Goal: Task Accomplishment & Management: Manage account settings

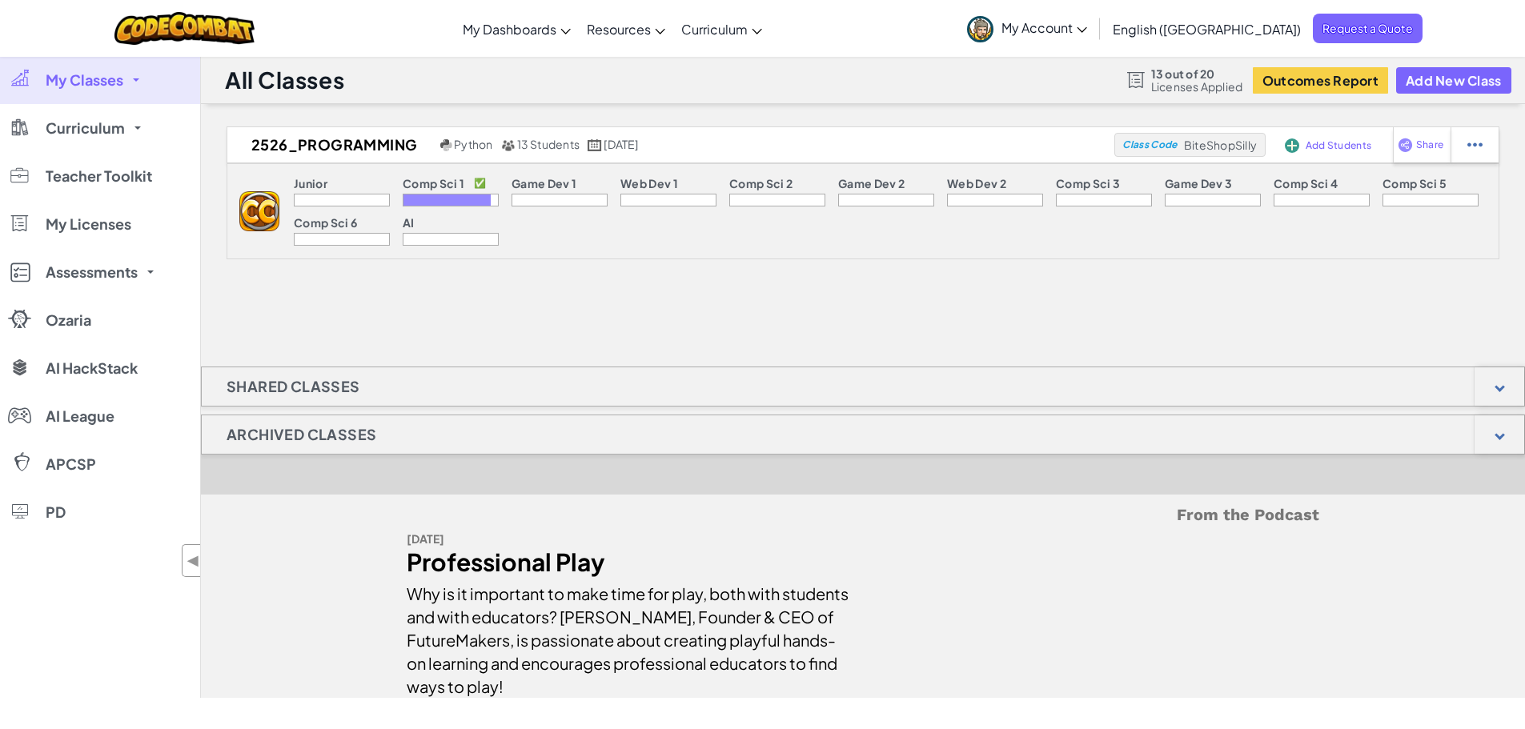
drag, startPoint x: 1002, startPoint y: 0, endPoint x: 1065, endPoint y: 318, distance: 324.0
click at [1016, 318] on div "2526_PROGRAMMING Python 13 Students August 11th, 2025 Class Code BiteShopSilly …" at bounding box center [863, 411] width 1324 height 571
click at [552, 194] on div at bounding box center [559, 200] width 96 height 13
click at [556, 30] on span "My Dashboards" at bounding box center [510, 29] width 94 height 17
click at [571, 198] on div at bounding box center [559, 200] width 96 height 13
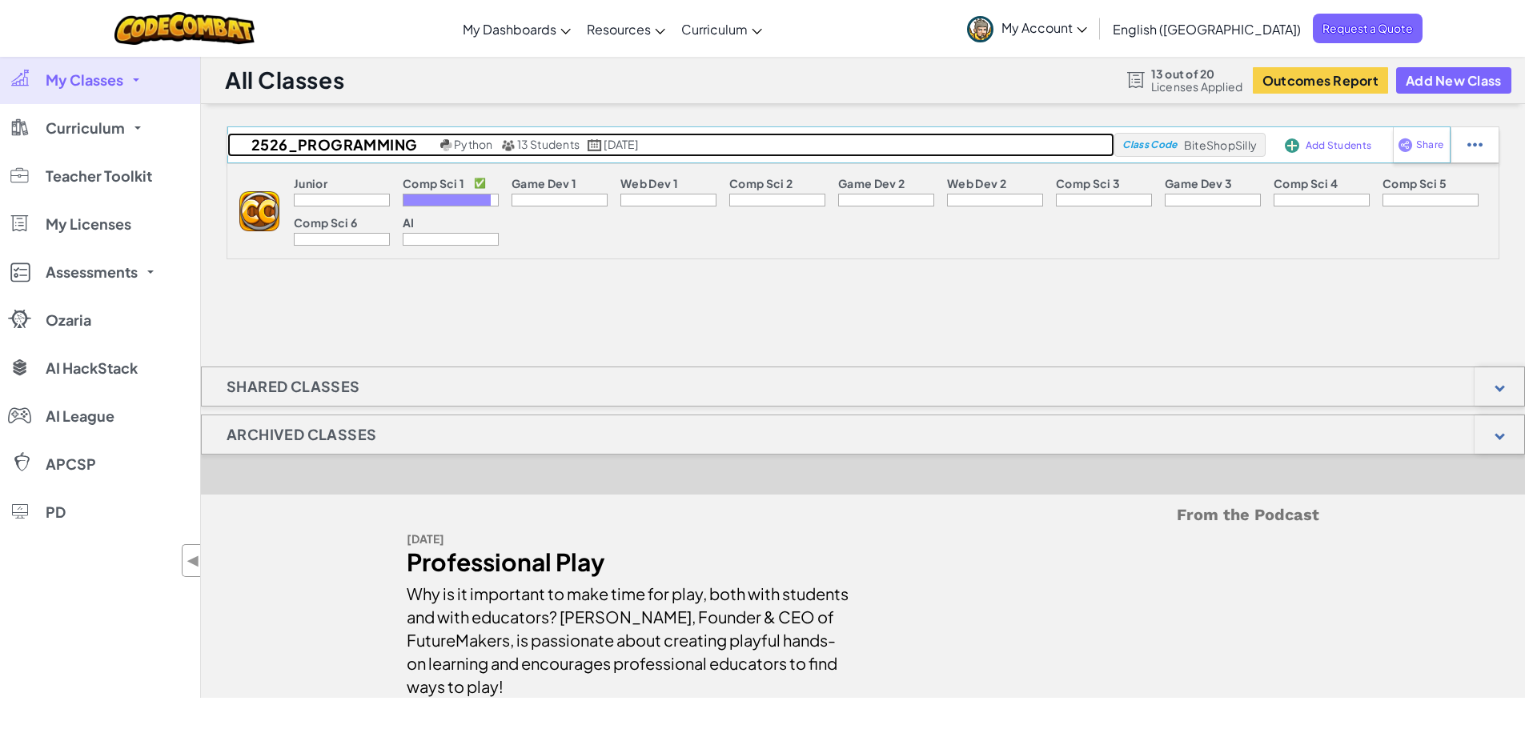
click at [536, 143] on span "13 Students" at bounding box center [548, 144] width 63 height 14
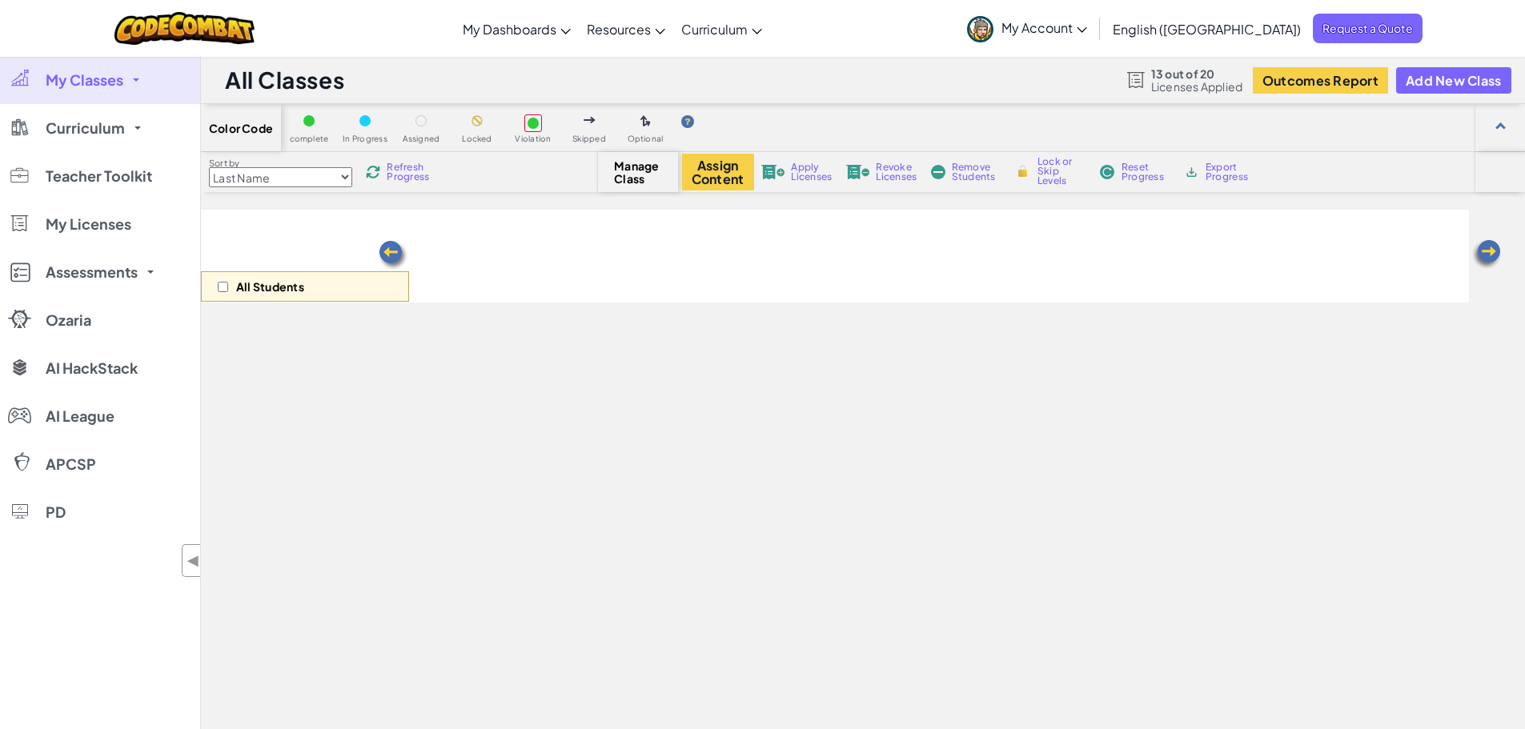
select select "560f1a9f22961295f9427742"
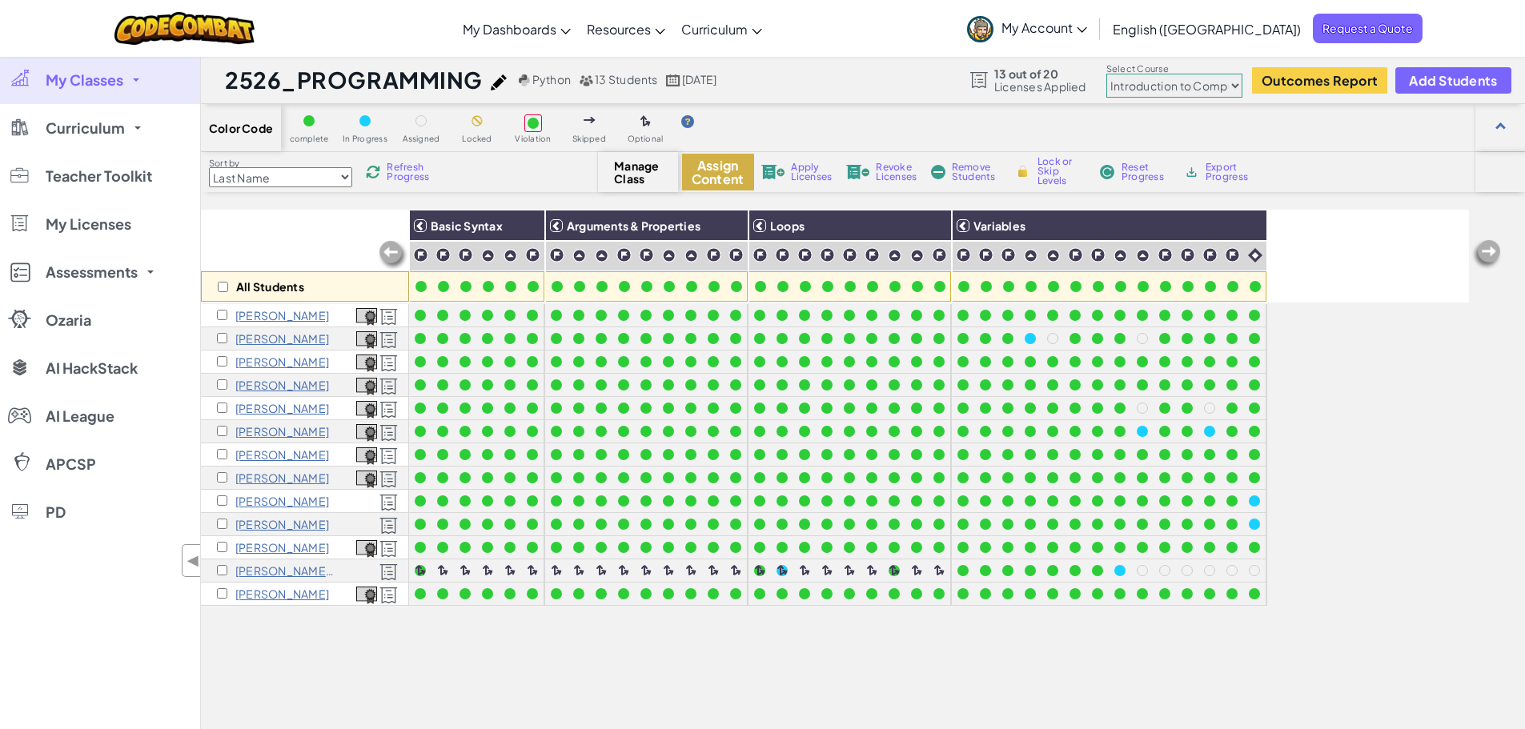
click at [715, 167] on button "Assign Content" at bounding box center [718, 172] width 72 height 37
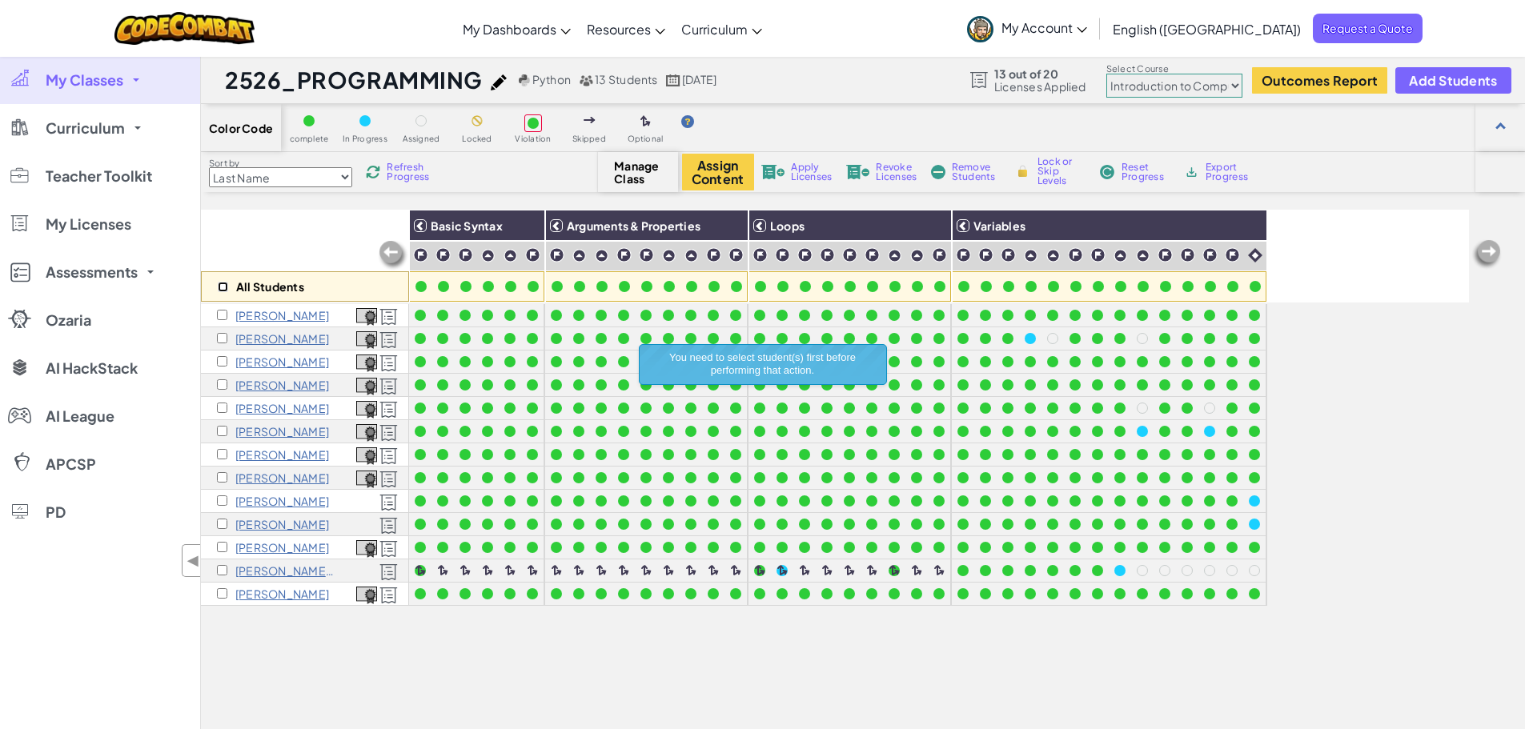
click at [226, 286] on input "checkbox" at bounding box center [223, 287] width 10 height 10
checkbox input "true"
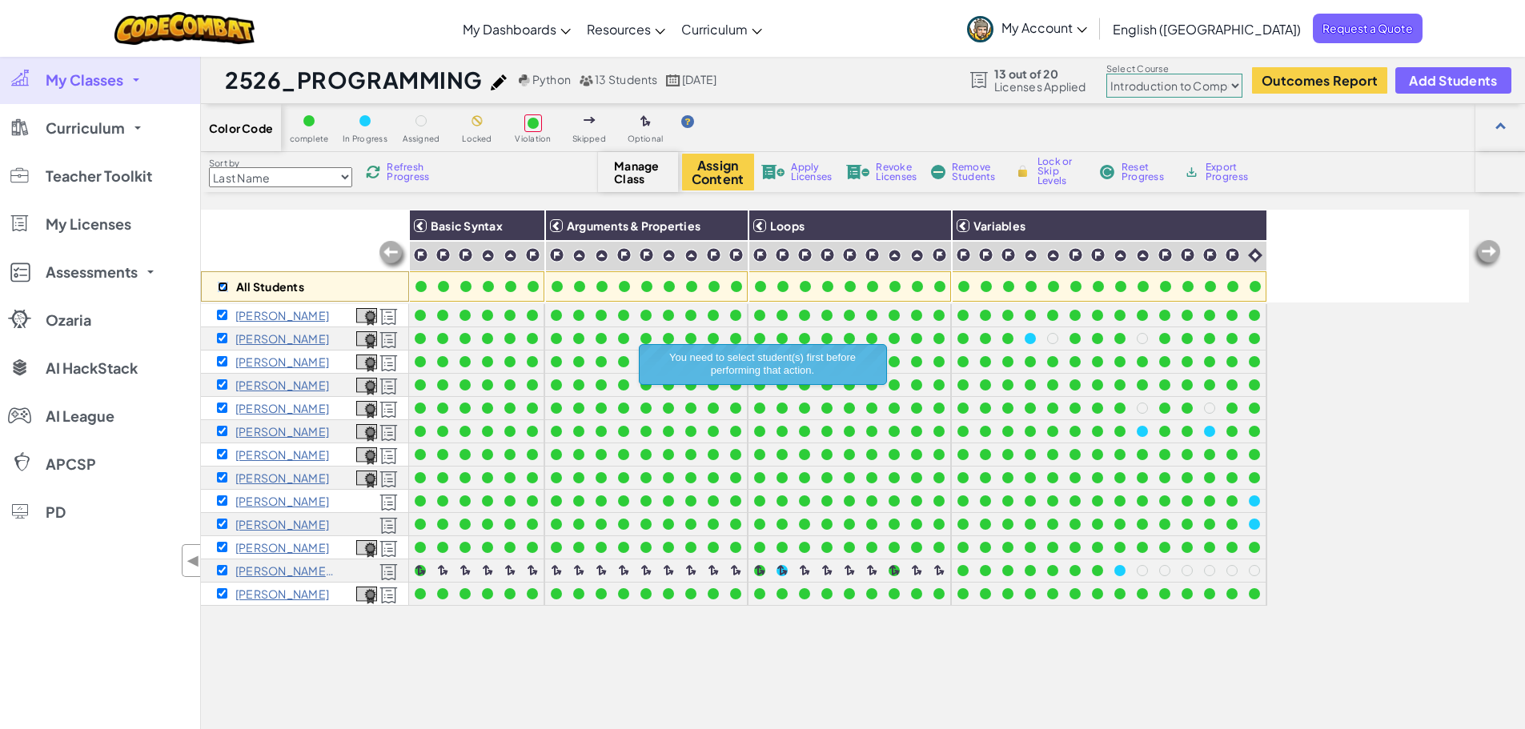
checkbox input "true"
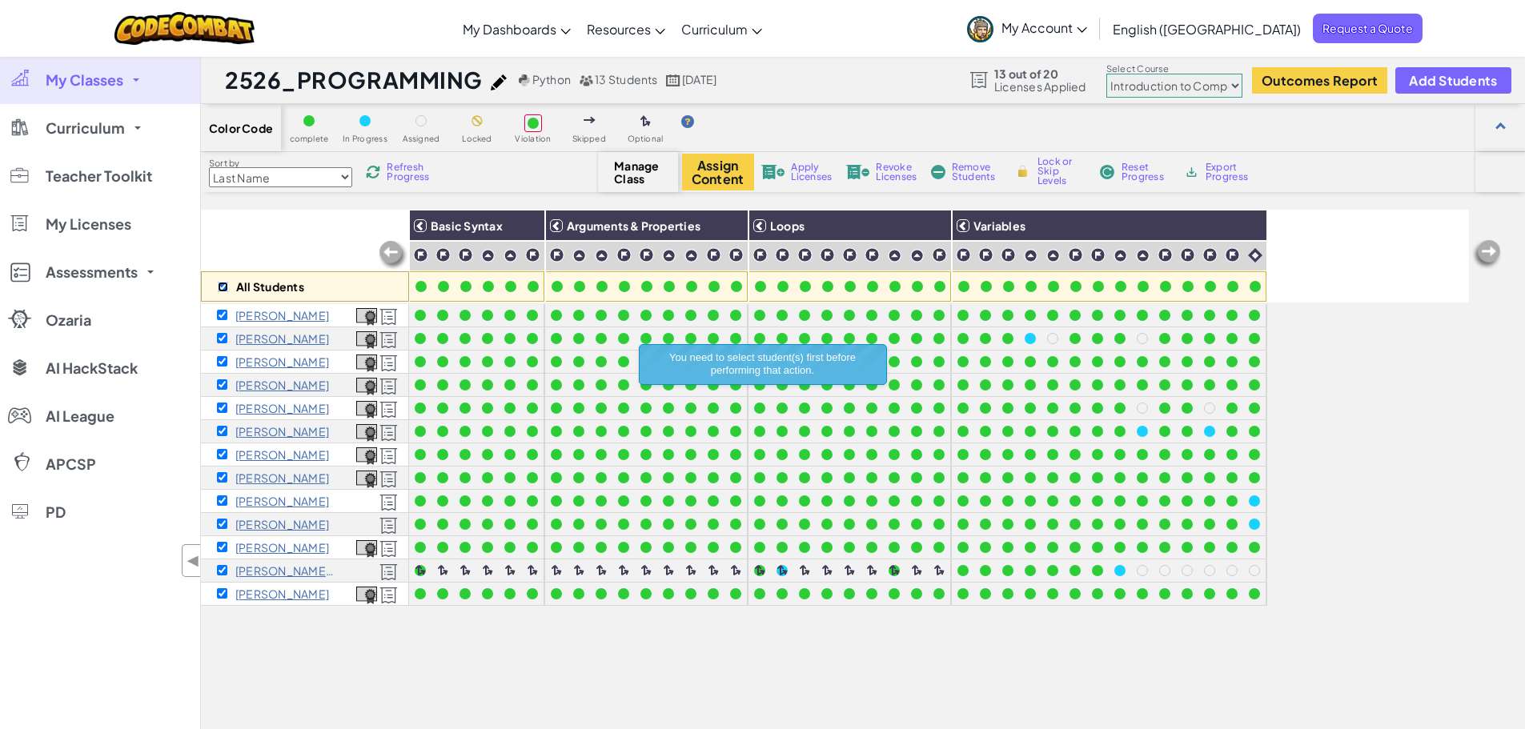
checkbox input "true"
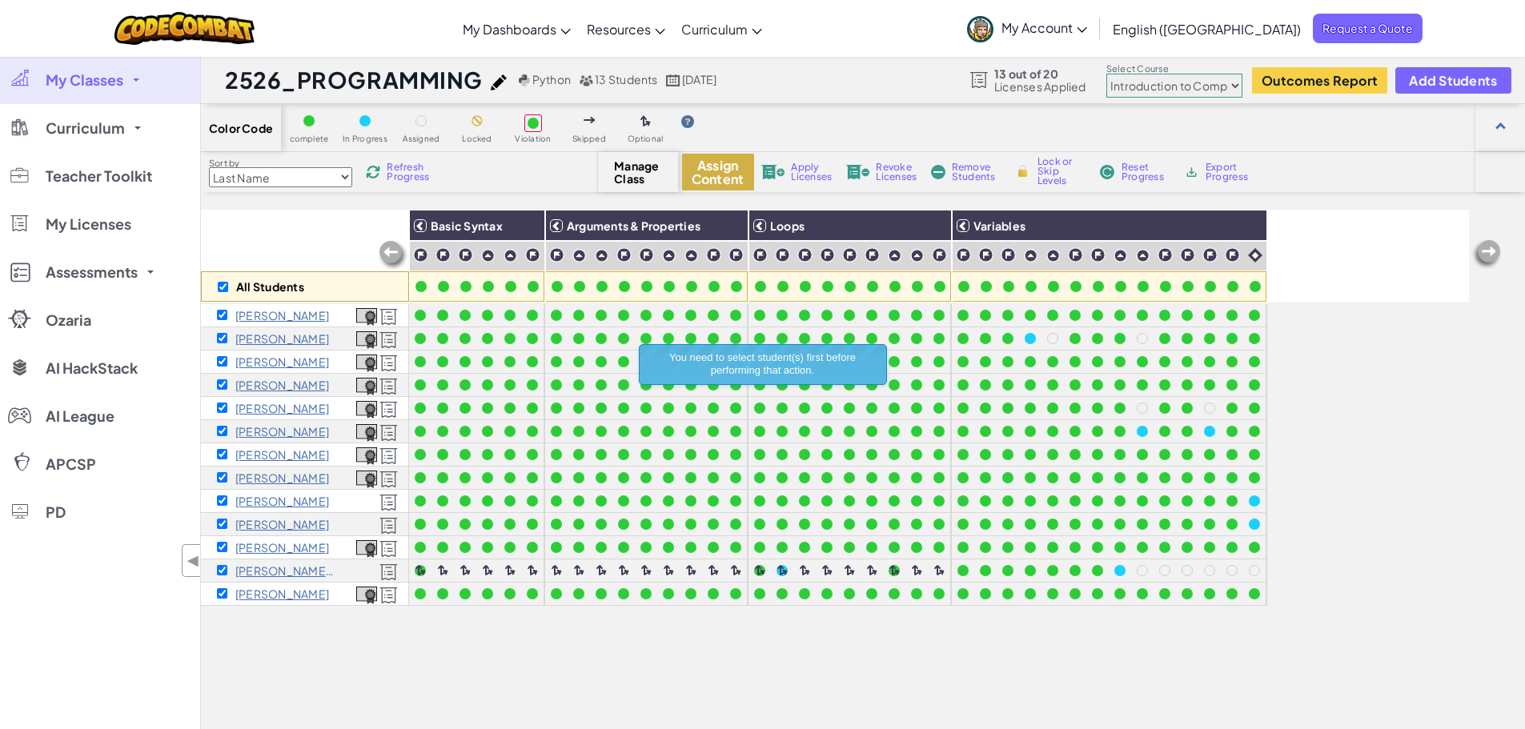
click at [708, 180] on button "Assign Content" at bounding box center [718, 172] width 72 height 37
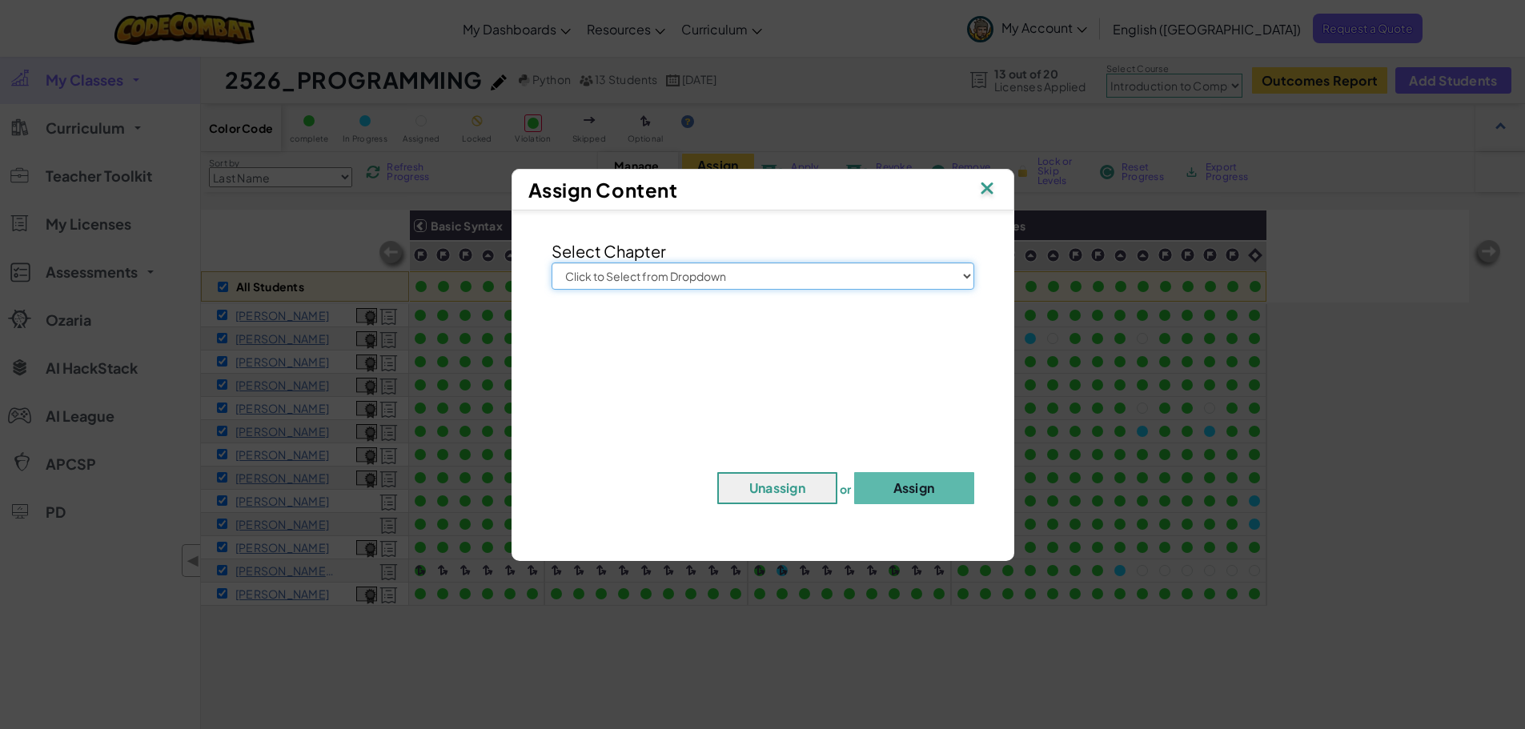
click at [968, 277] on select "Click to Select from Dropdown Junior Introduction to Computer Science Game Deve…" at bounding box center [762, 276] width 423 height 27
select select "Game Development 1"
click at [551, 263] on select "Click to Select from Dropdown Junior Introduction to Computer Science Game Deve…" at bounding box center [762, 276] width 423 height 27
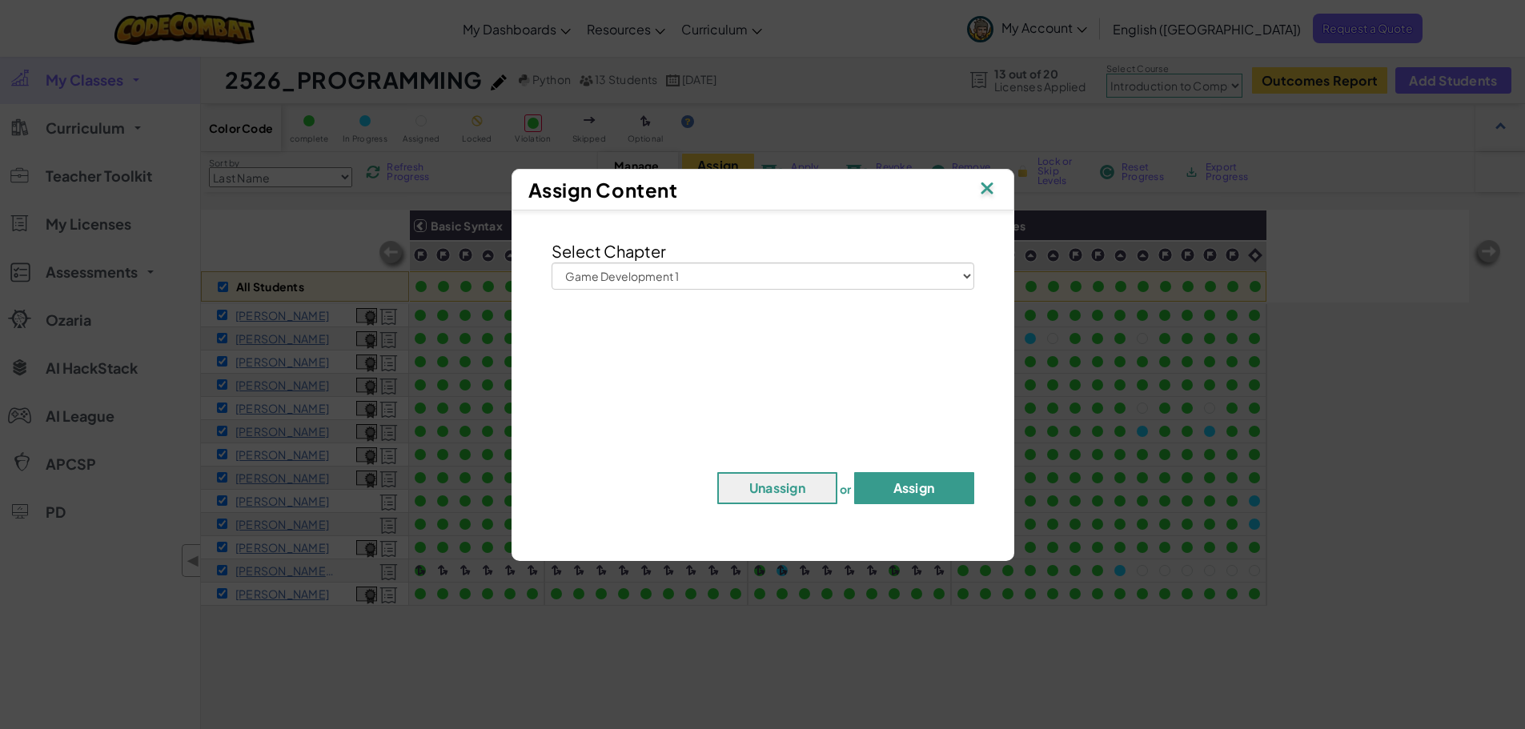
click at [926, 485] on button "Assign" at bounding box center [914, 488] width 120 height 32
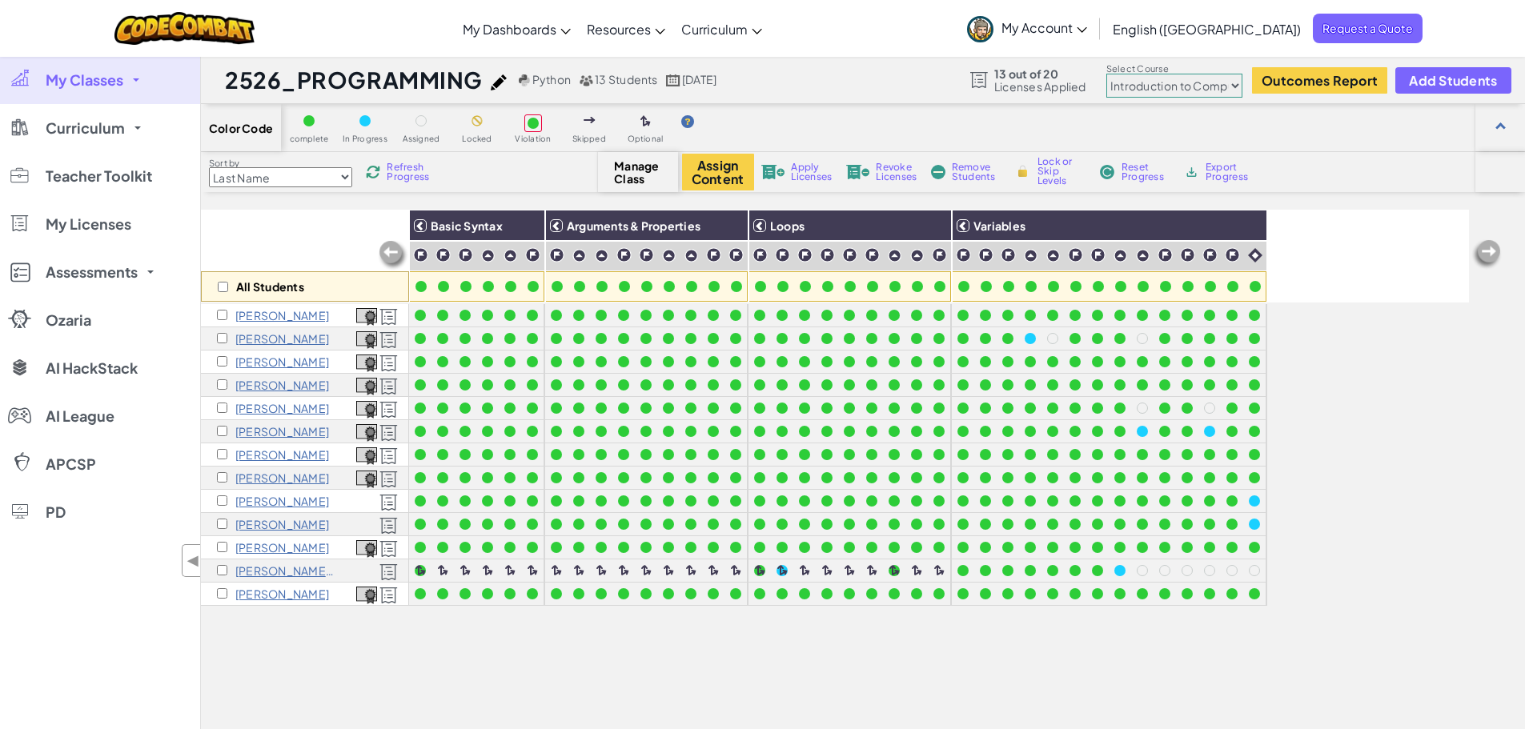
click at [1235, 82] on select "Junior Introduction to Computer Science Game Development 1 Web Development 1 Co…" at bounding box center [1174, 86] width 136 height 24
select select "5789587aad86a6efb573701e"
click at [1107, 74] on select "Junior Introduction to Computer Science Game Development 1 Web Development 1 Co…" at bounding box center [1174, 86] width 136 height 24
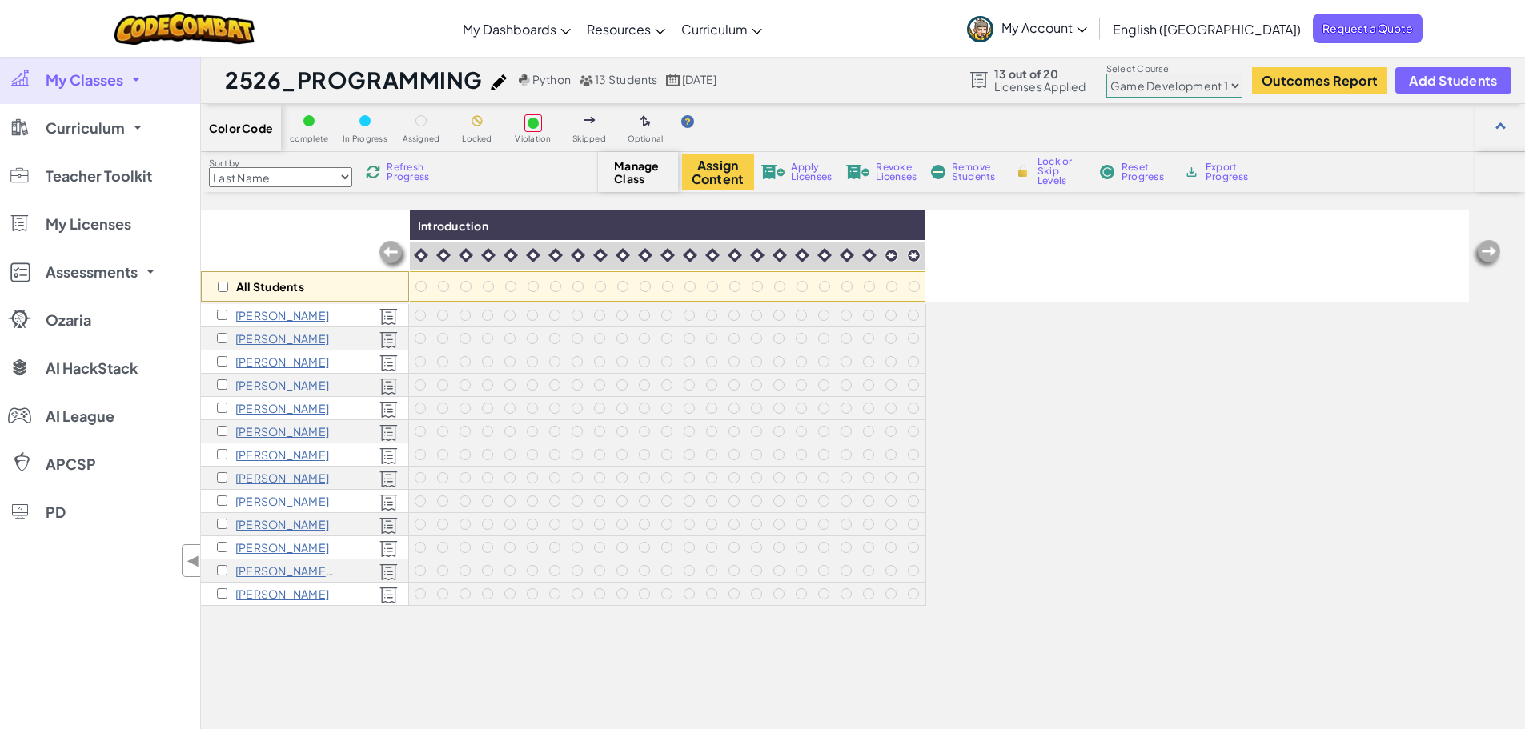
click at [1236, 85] on select "Junior Introduction to Computer Science Game Development 1 Web Development 1 Co…" at bounding box center [1174, 86] width 136 height 24
click at [96, 131] on span "Curriculum" at bounding box center [85, 128] width 79 height 14
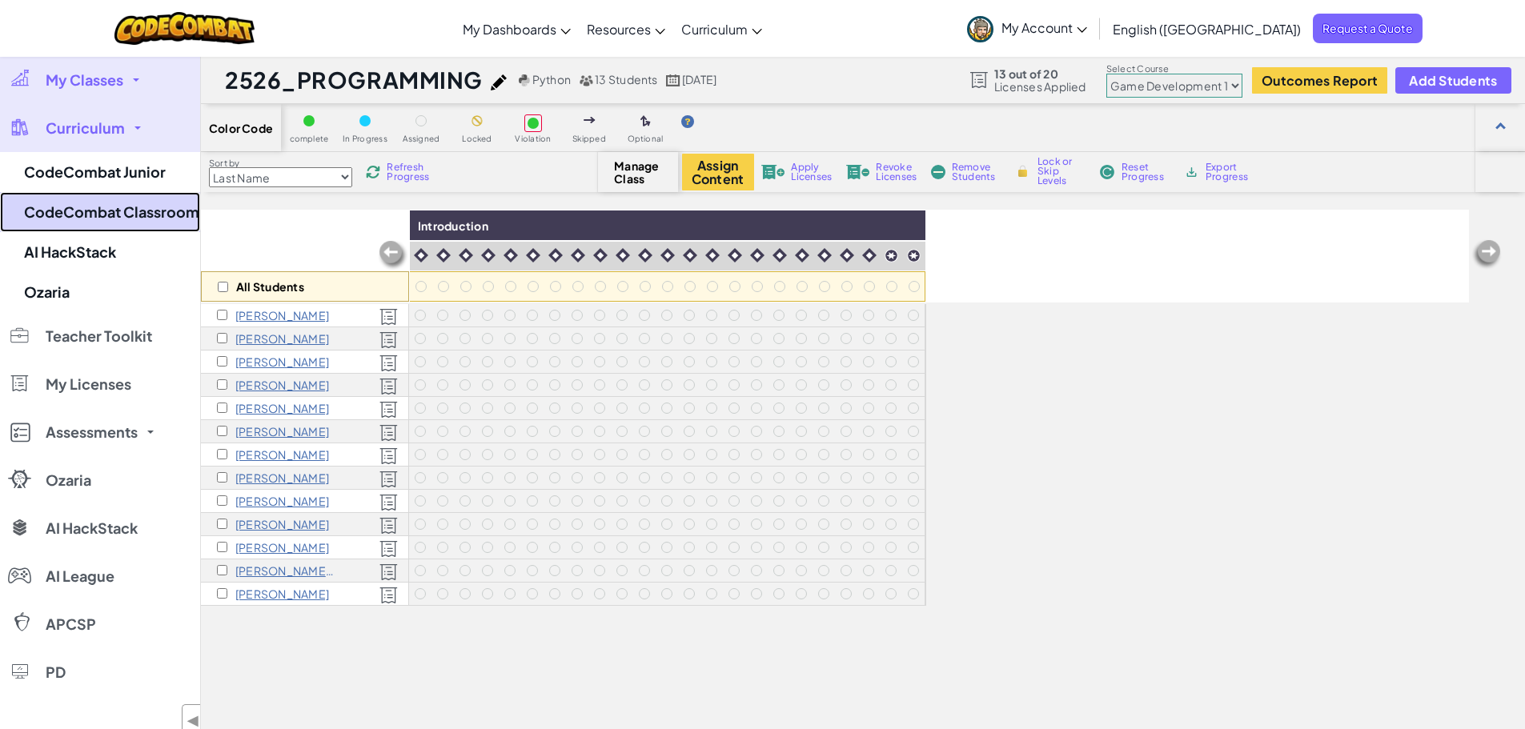
click at [126, 212] on link "CodeCombat Classroom" at bounding box center [100, 212] width 200 height 40
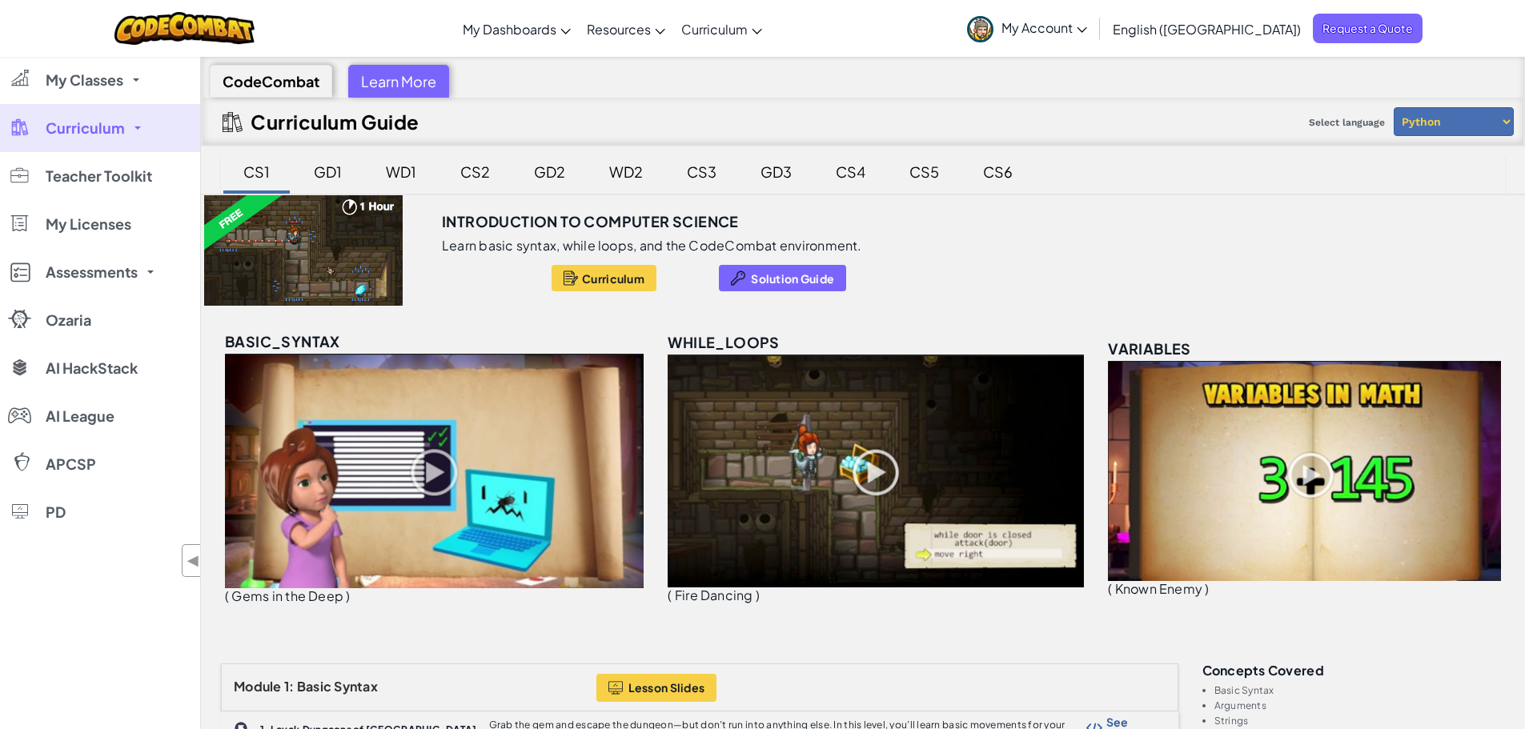
click at [323, 164] on div "GD1" at bounding box center [328, 172] width 60 height 38
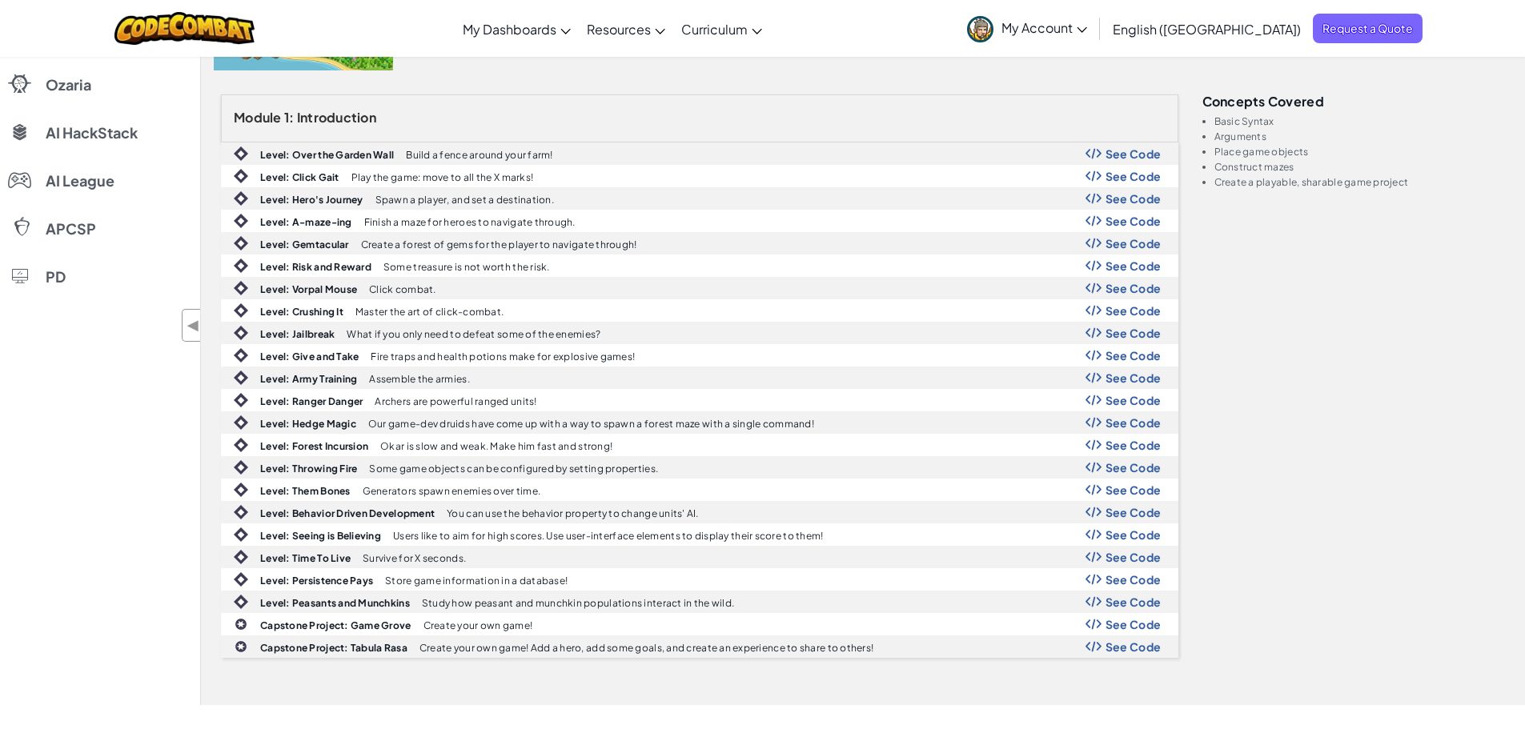
scroll to position [80, 0]
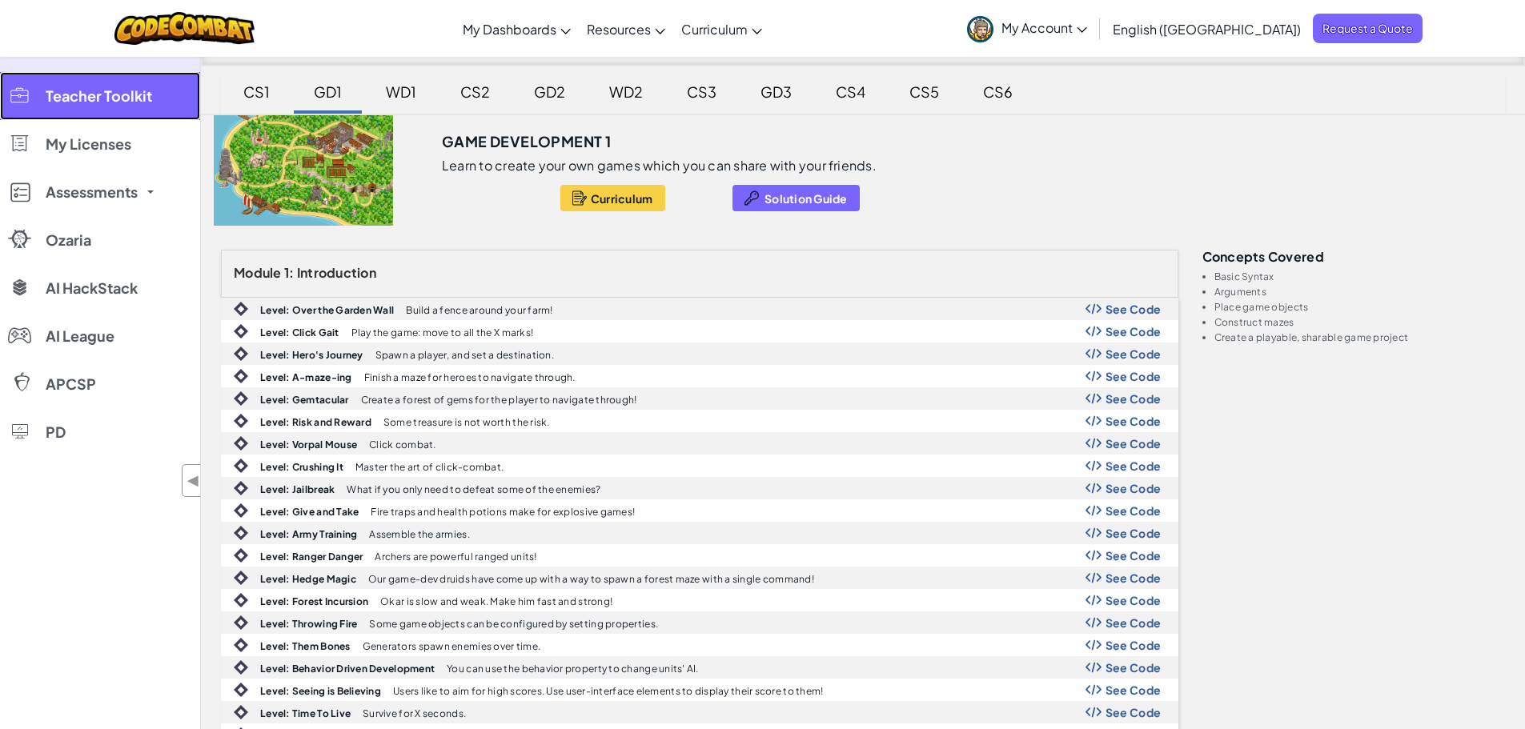
click at [118, 96] on span "Teacher Toolkit" at bounding box center [99, 96] width 106 height 14
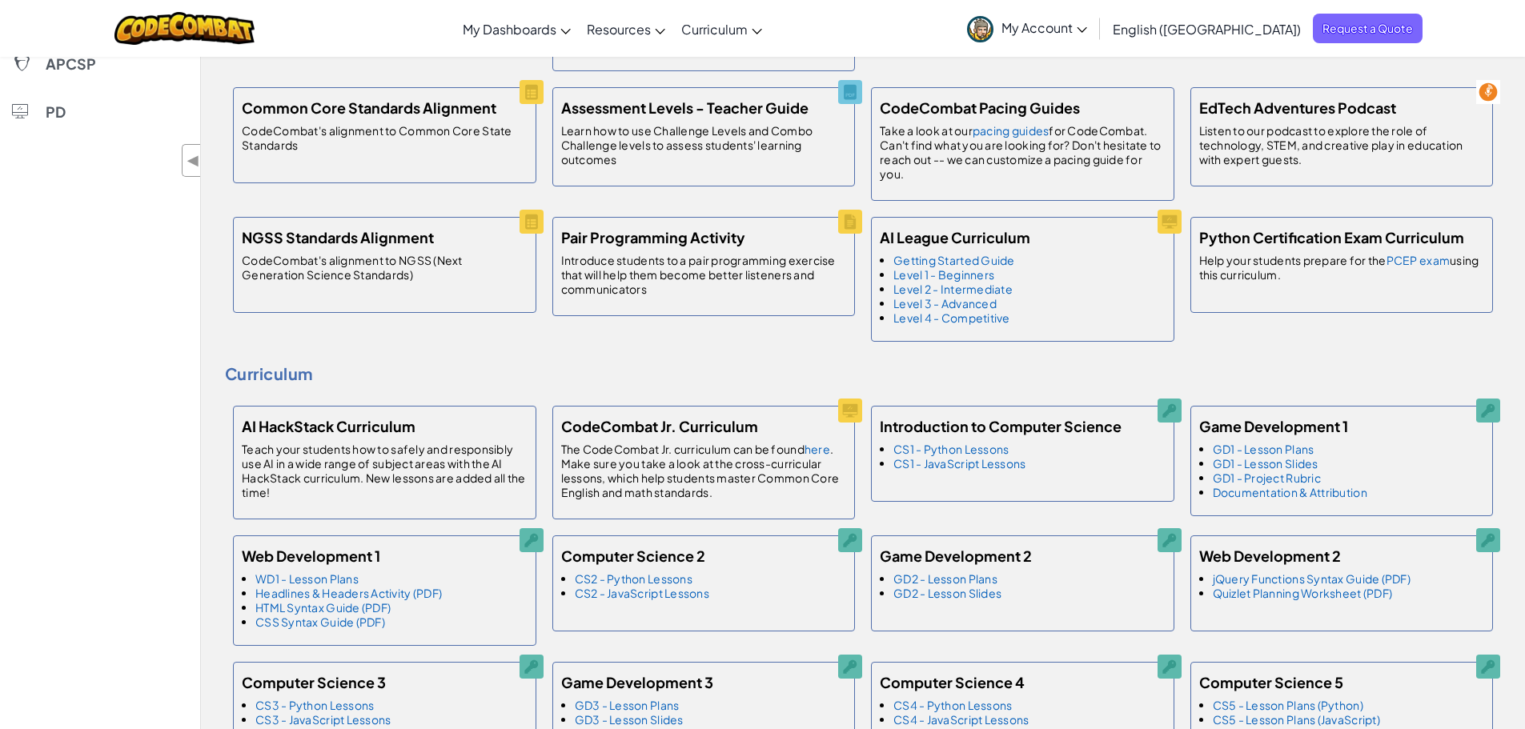
scroll to position [480, 0]
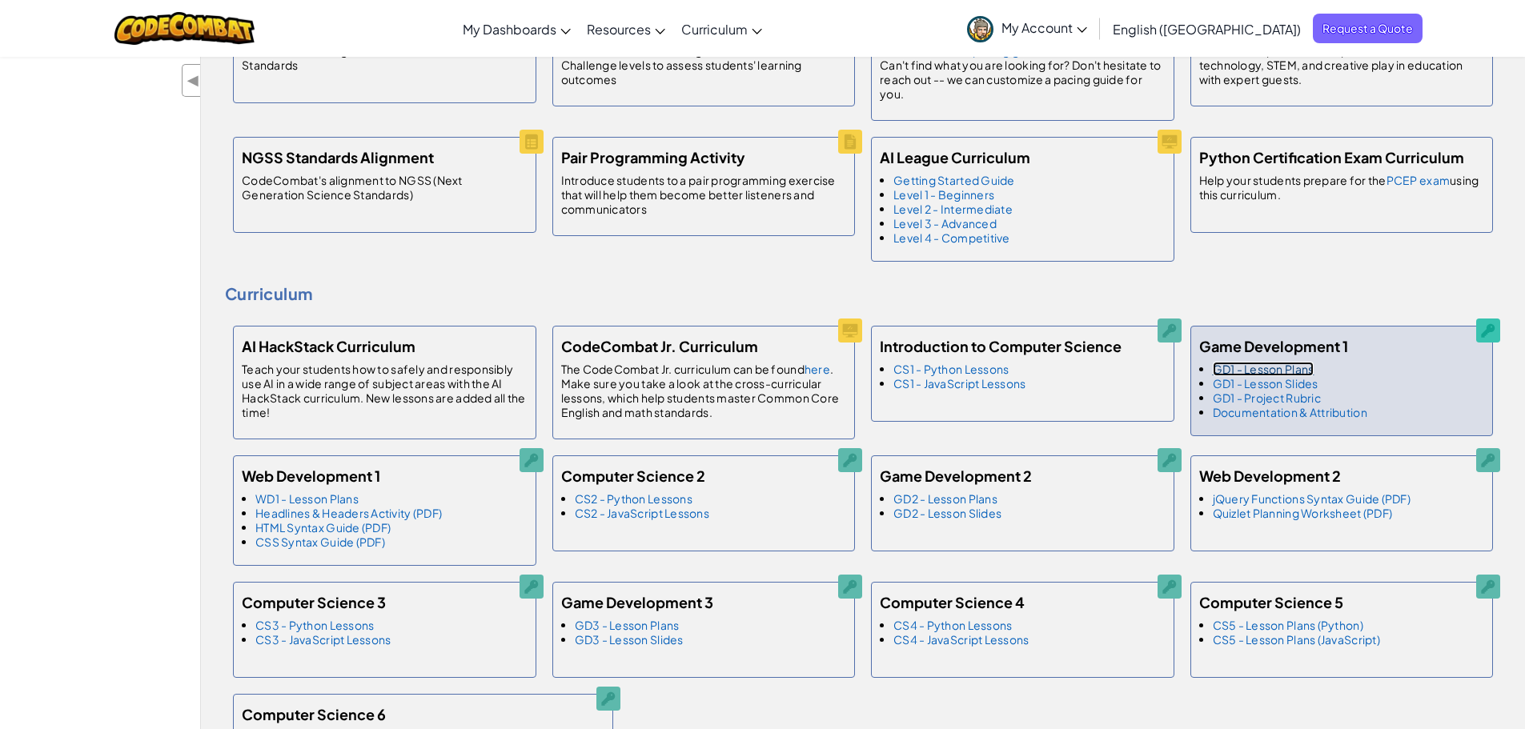
click at [1274, 371] on link "GD1 - Lesson Plans" at bounding box center [1264, 369] width 102 height 14
click at [1293, 384] on link "GD1 - Lesson Slides" at bounding box center [1266, 383] width 106 height 14
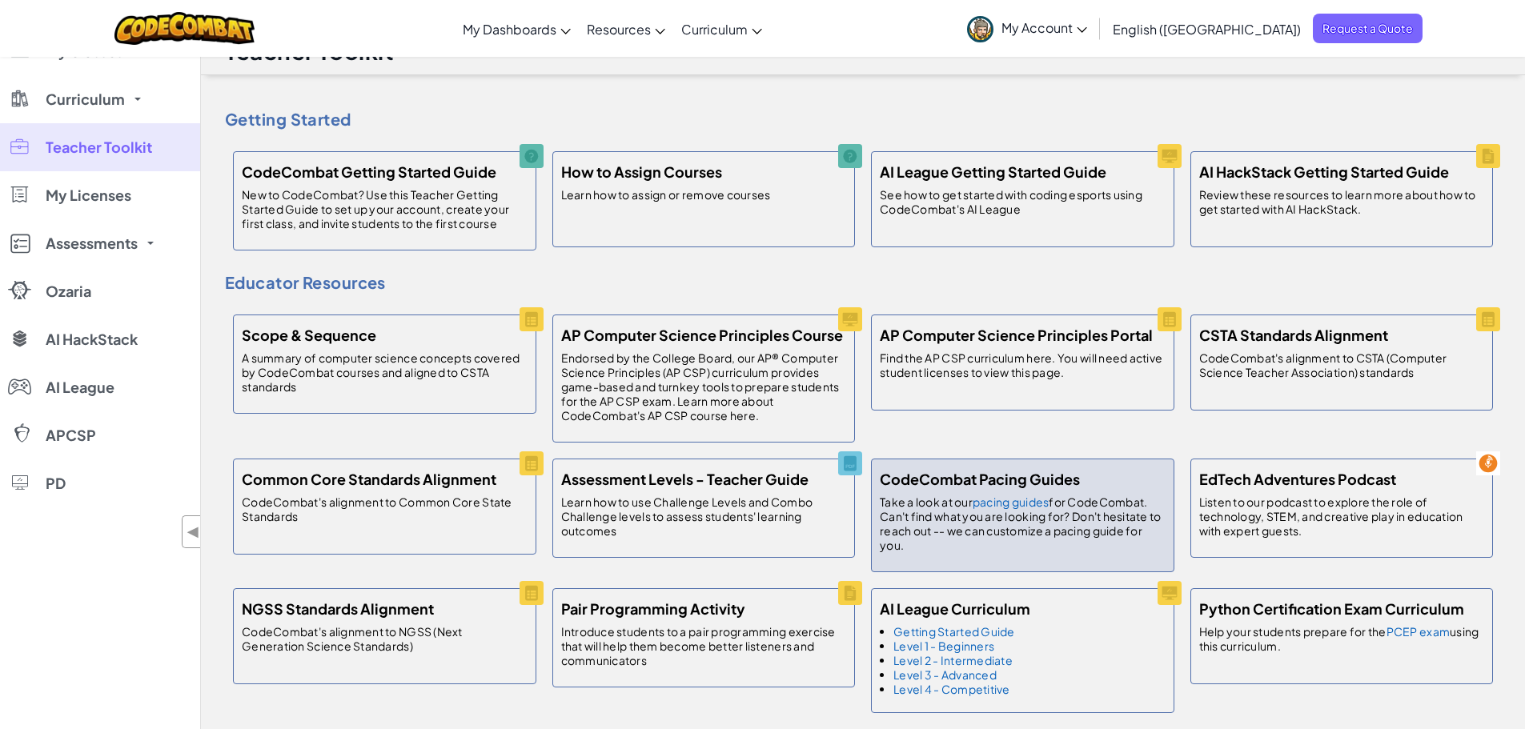
scroll to position [0, 0]
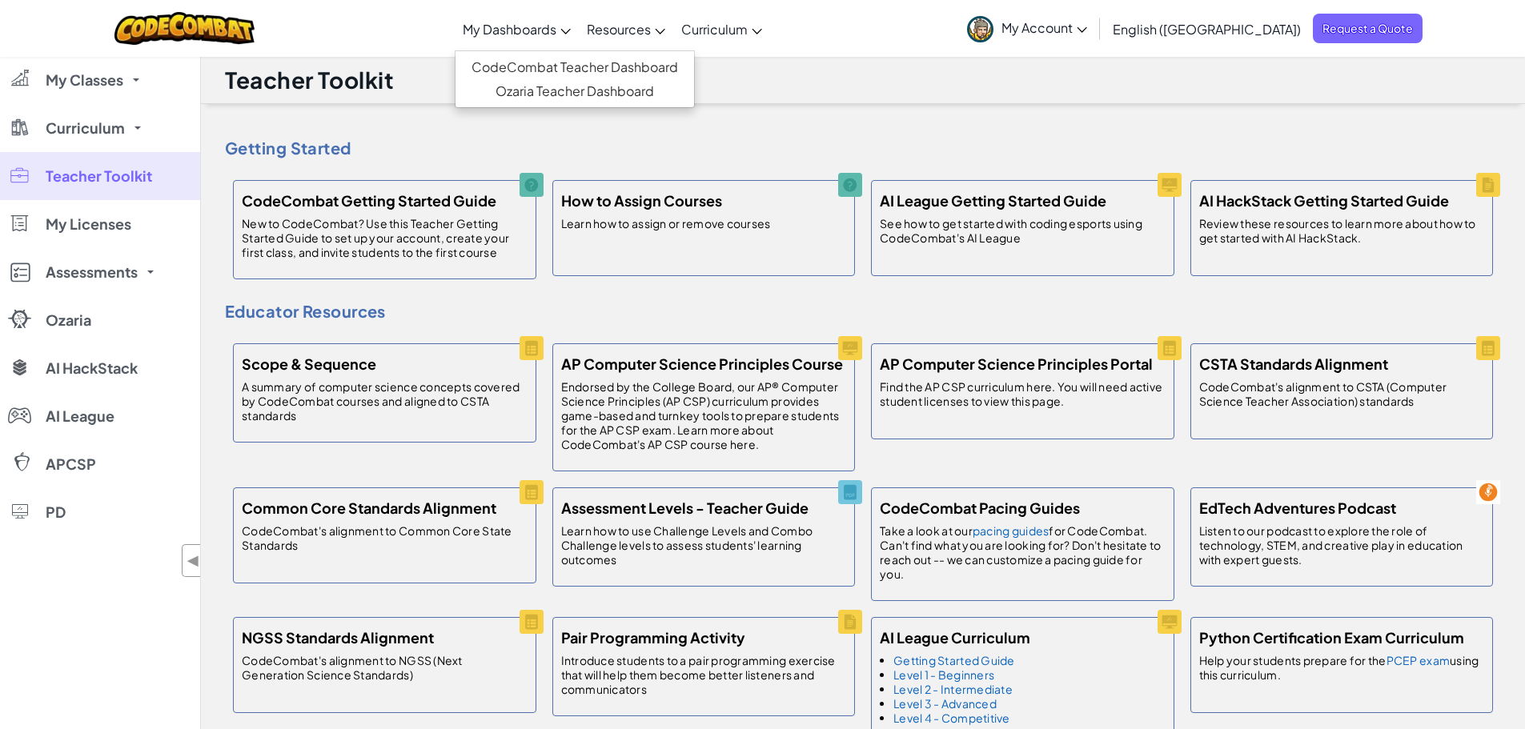
click at [556, 22] on span "My Dashboards" at bounding box center [510, 29] width 94 height 17
click at [581, 62] on link "CodeCombat Teacher Dashboard" at bounding box center [574, 67] width 239 height 24
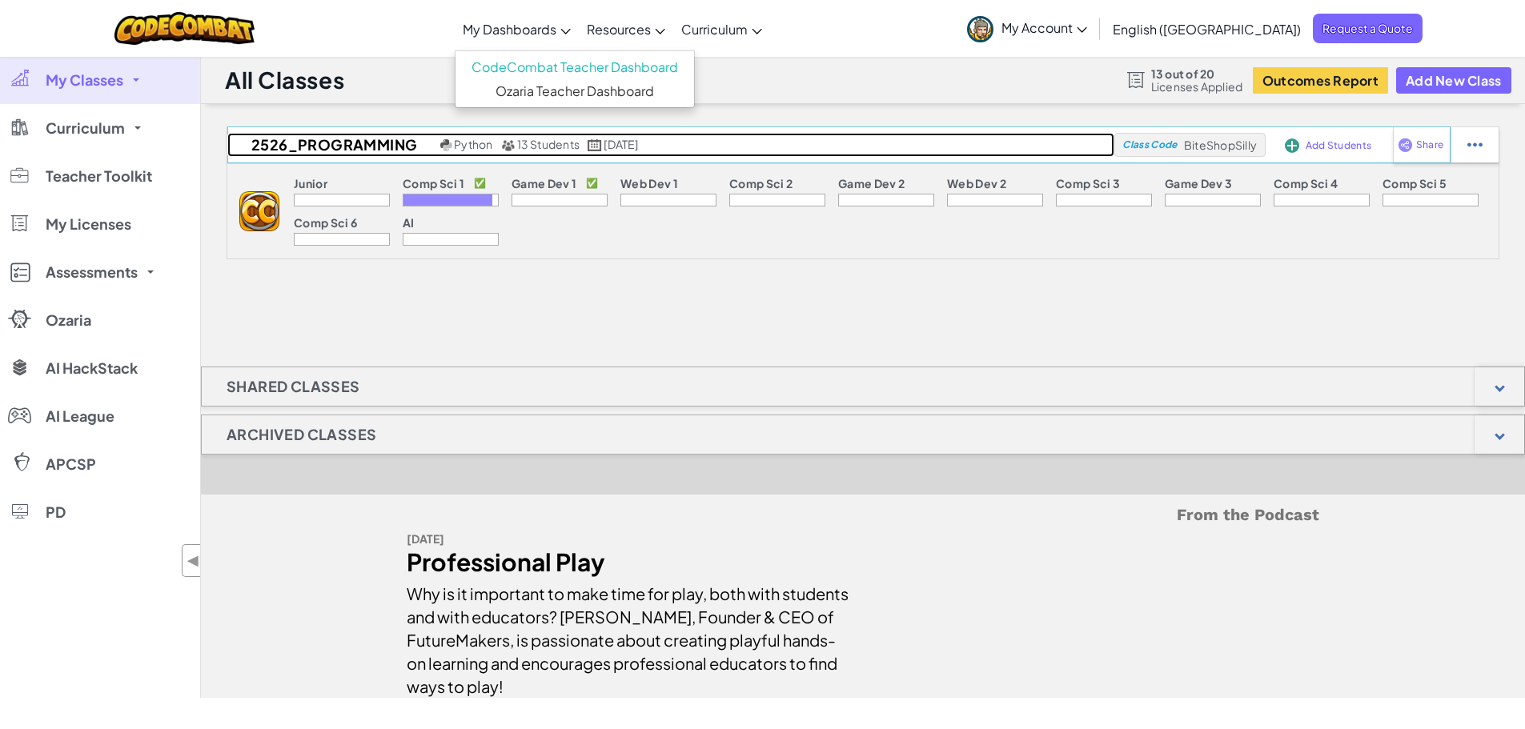
click at [545, 146] on span "13 Students" at bounding box center [548, 144] width 63 height 14
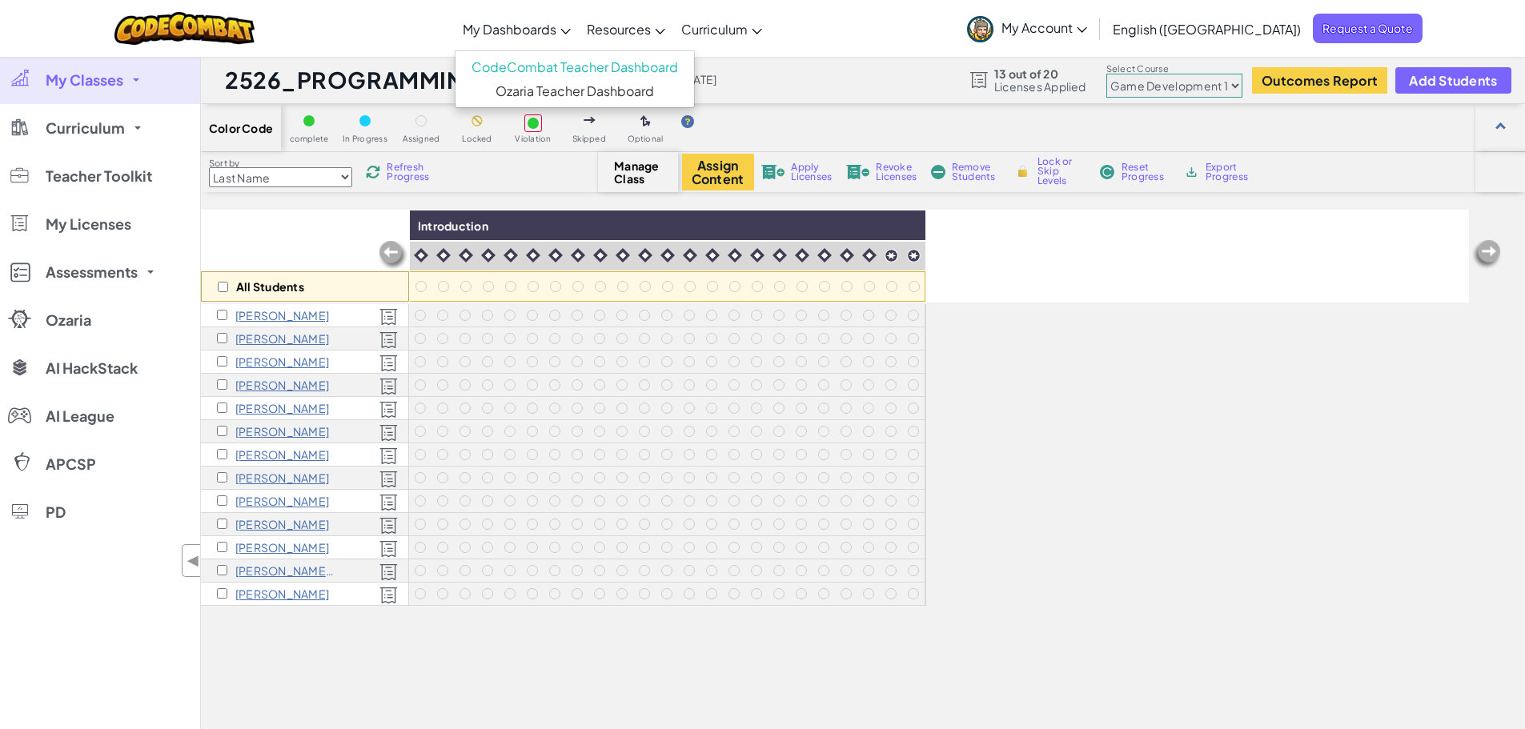
click at [1237, 88] on select "Junior Introduction to Computer Science Game Development 1 Web Development 1 Co…" at bounding box center [1174, 86] width 136 height 24
select select "560f1a9f22961295f9427742"
click at [1107, 74] on select "Junior Introduction to Computer Science Game Development 1 Web Development 1 Co…" at bounding box center [1174, 86] width 136 height 24
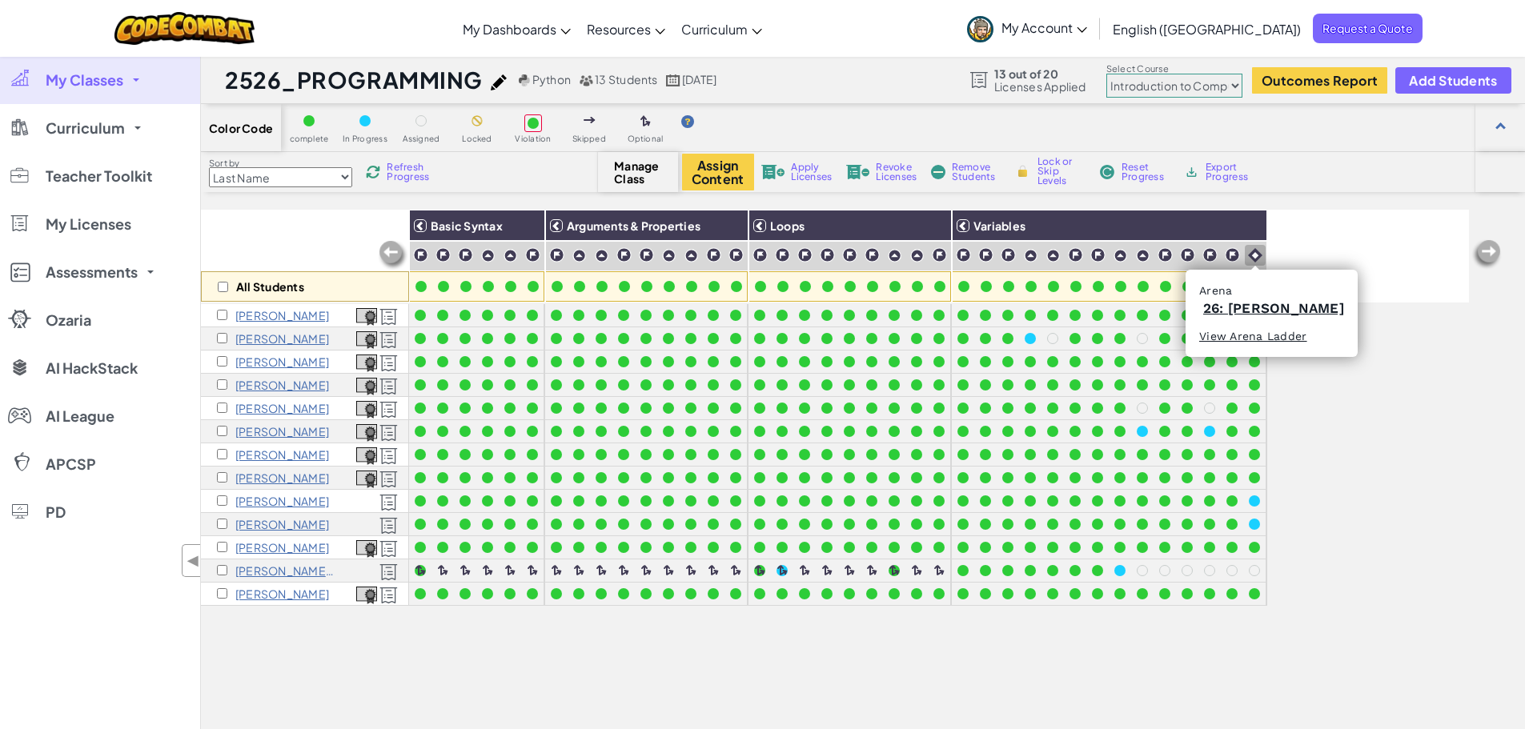
click at [1253, 255] on img at bounding box center [1255, 255] width 14 height 14
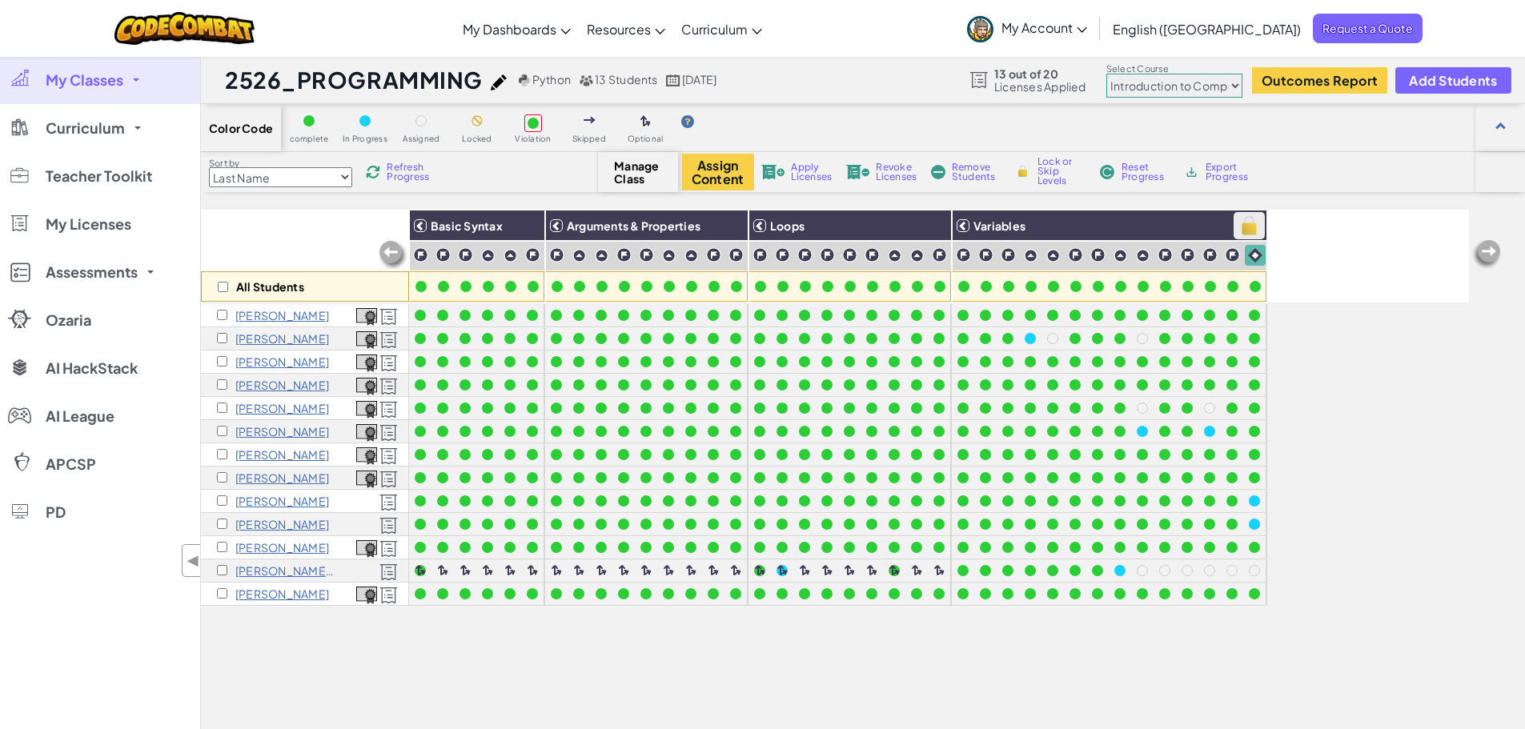
click at [1255, 228] on img at bounding box center [1249, 226] width 28 height 24
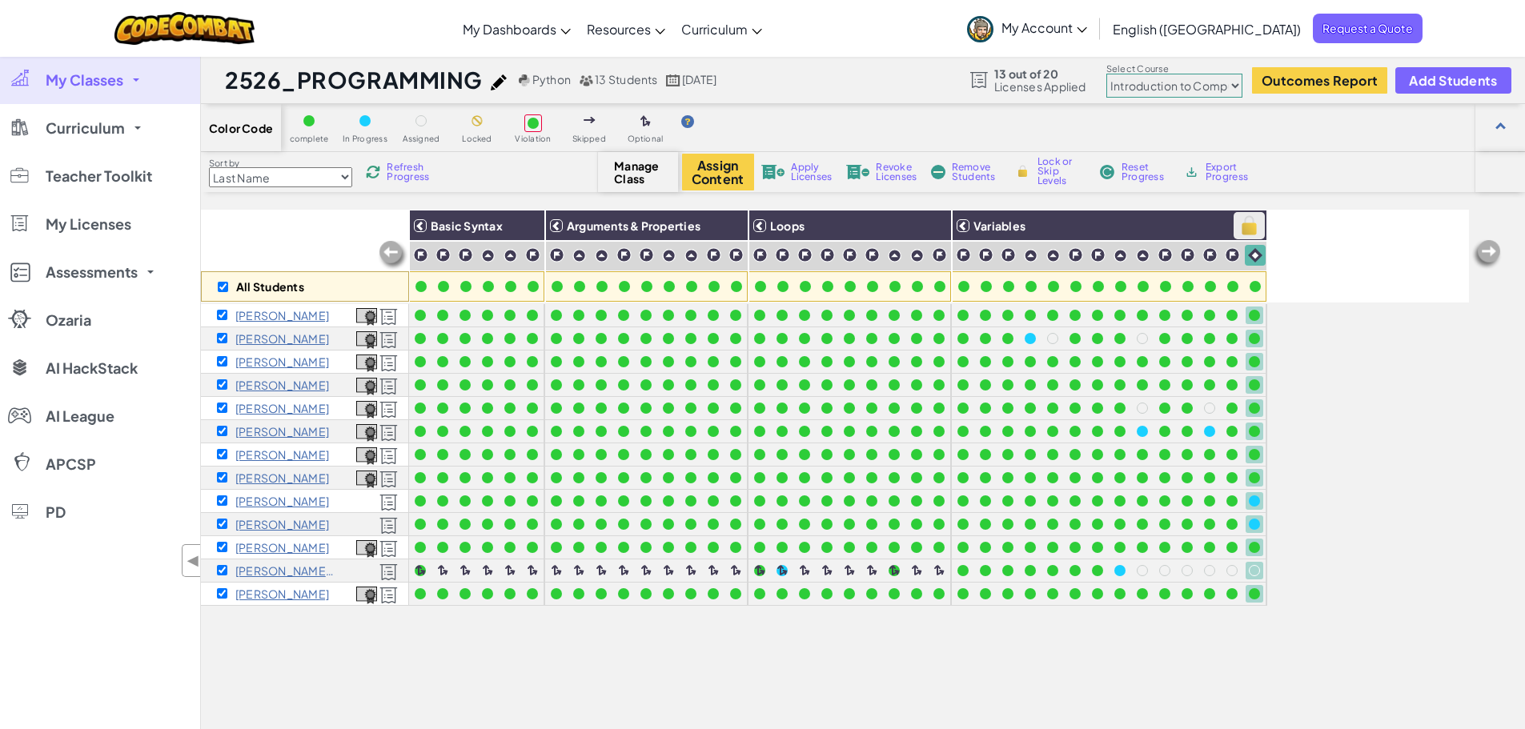
checkbox input "true"
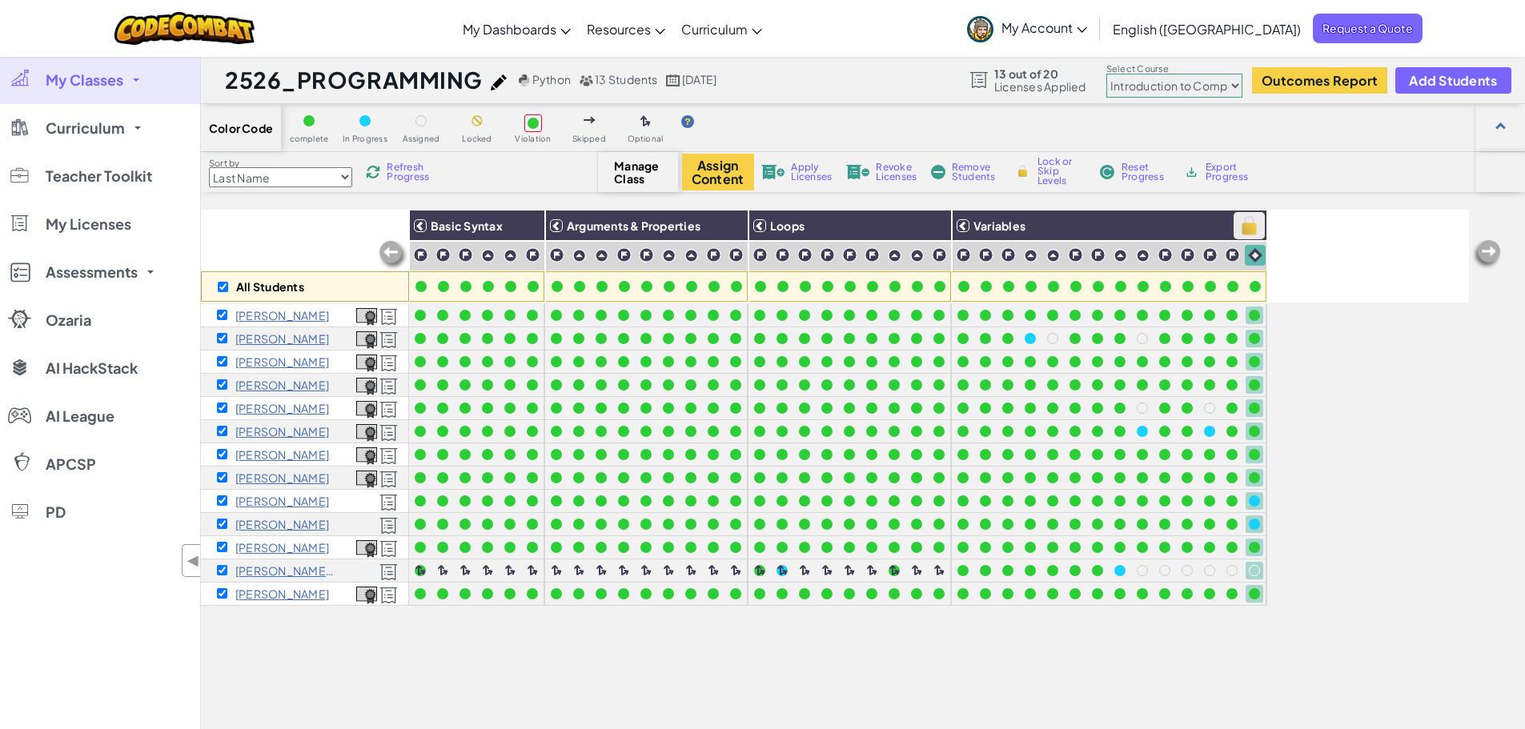
checkbox input "true"
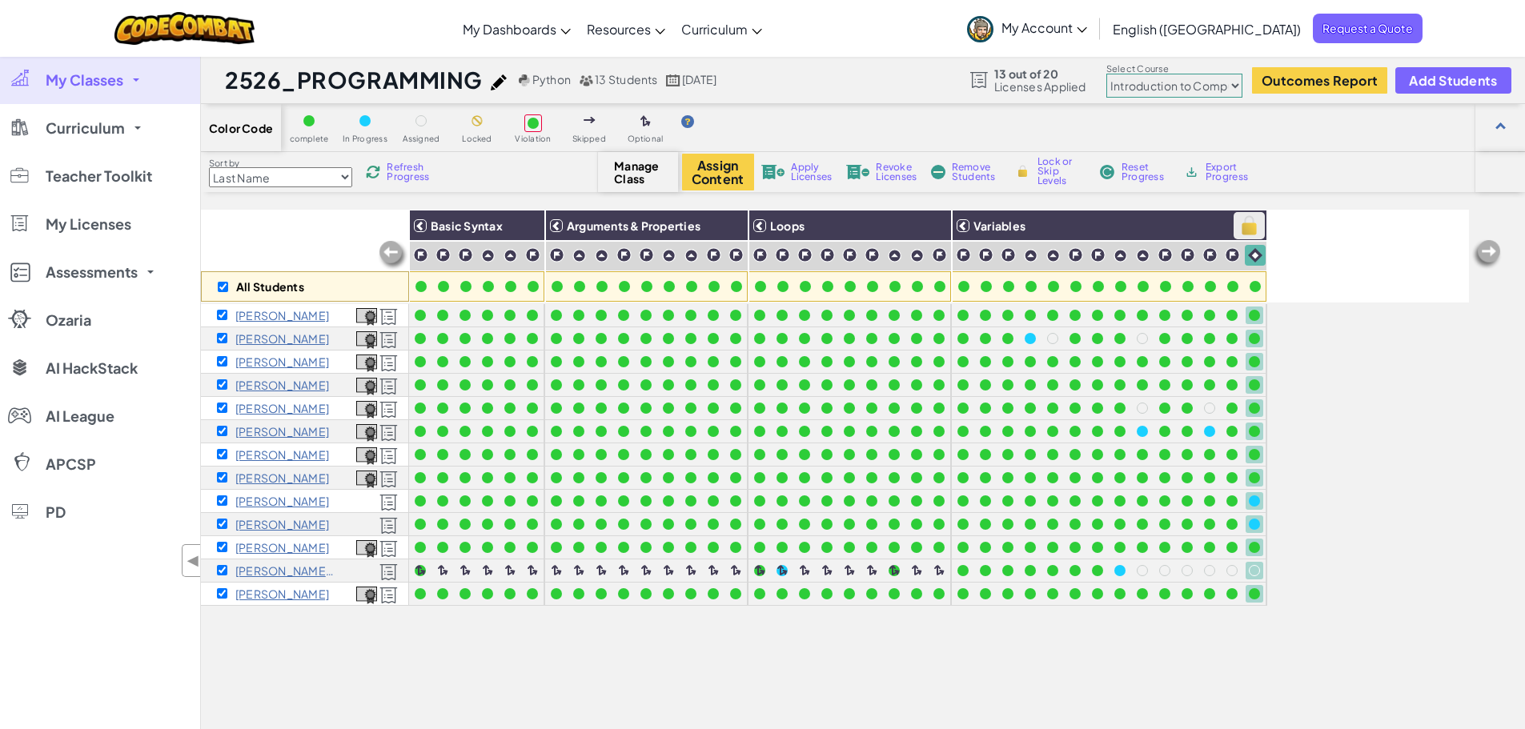
checkbox input "true"
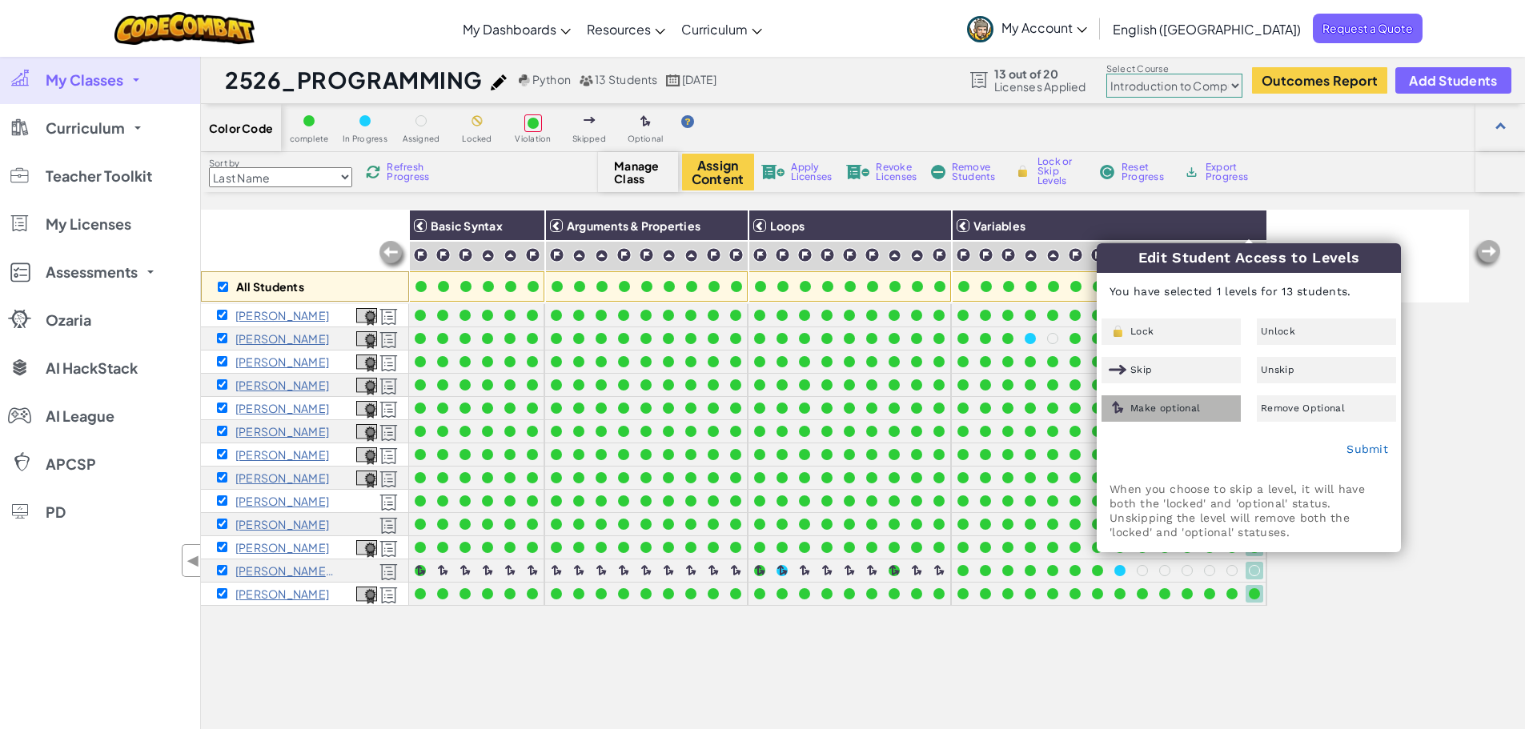
click at [1177, 408] on span "Make optional" at bounding box center [1165, 408] width 70 height 10
click at [1363, 447] on link "Submit" at bounding box center [1367, 449] width 42 height 13
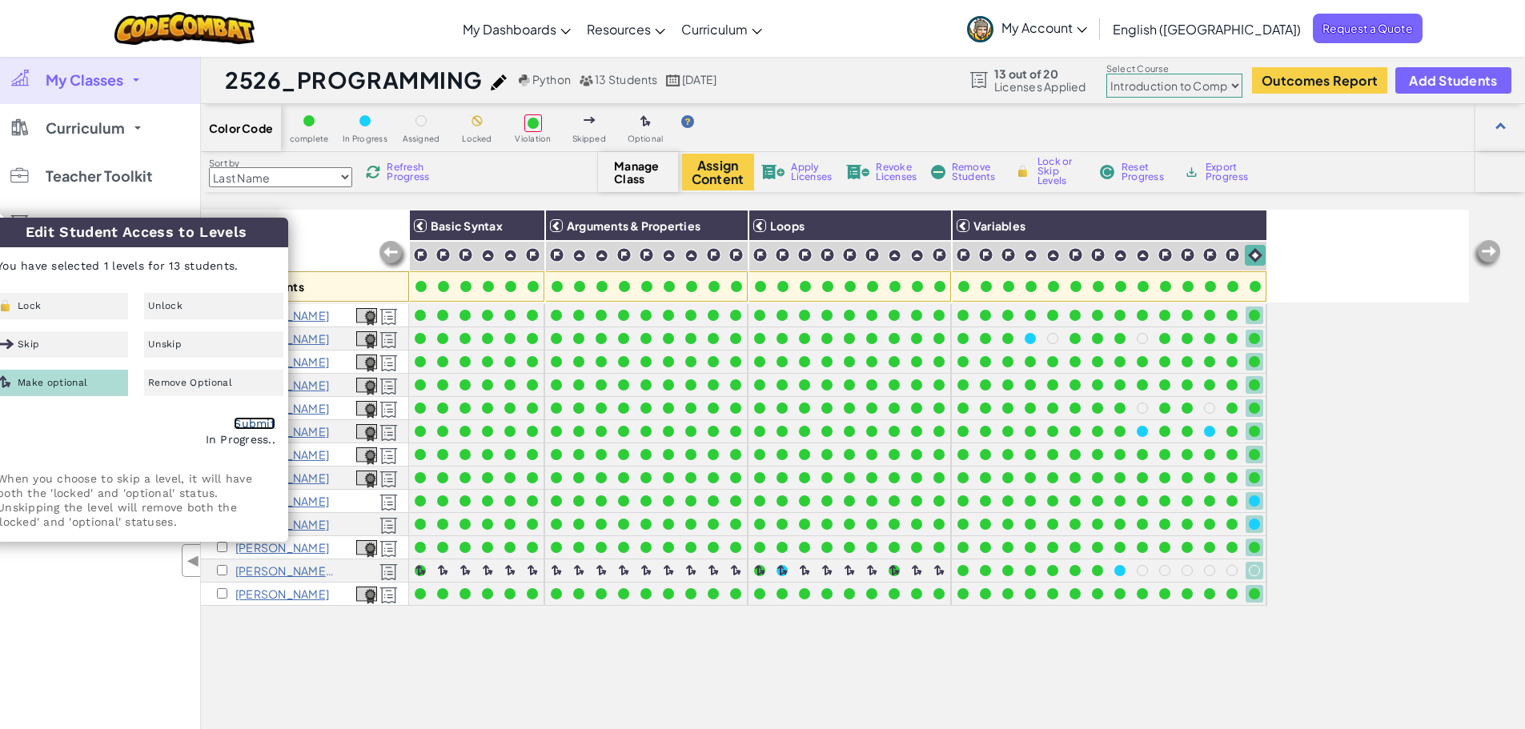
checkbox input "false"
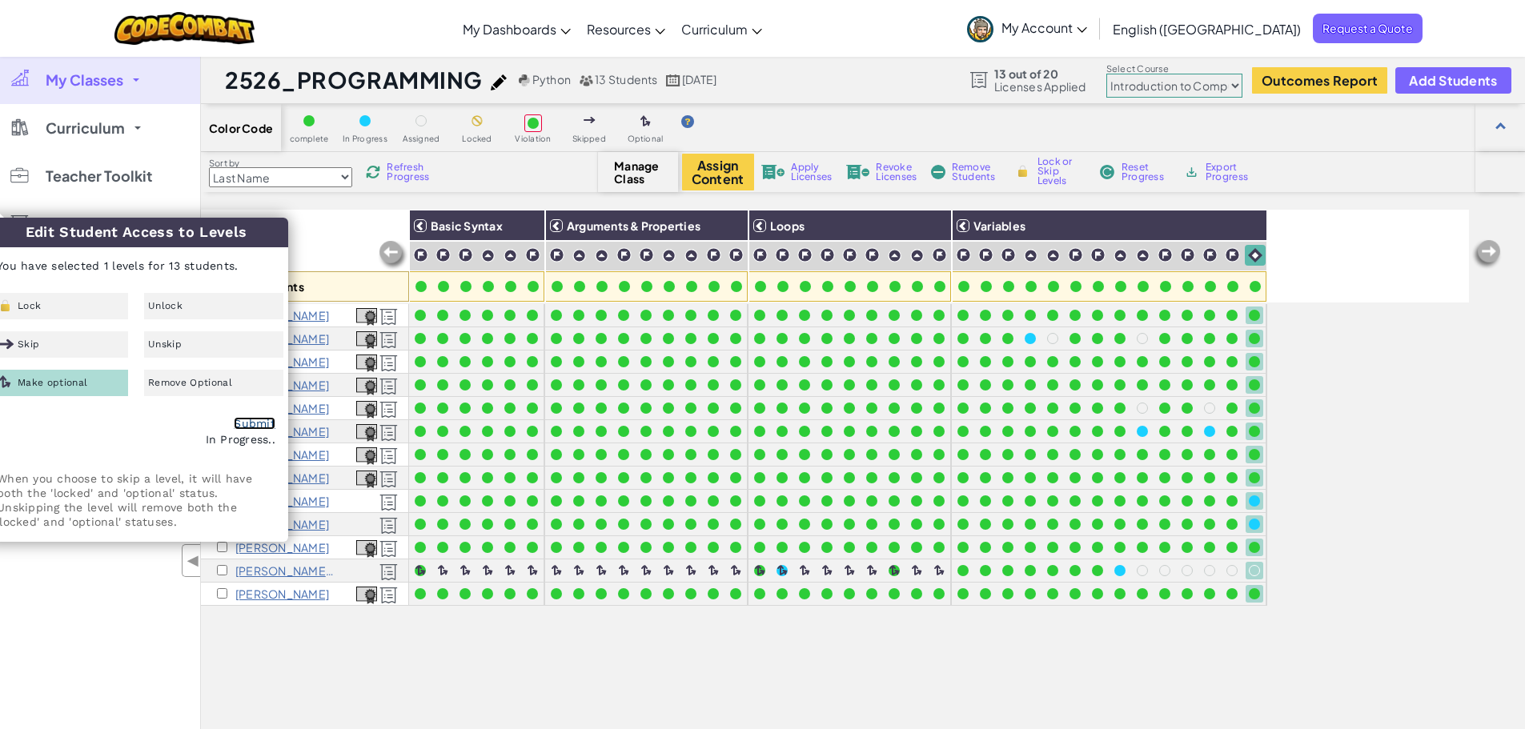
checkbox input "false"
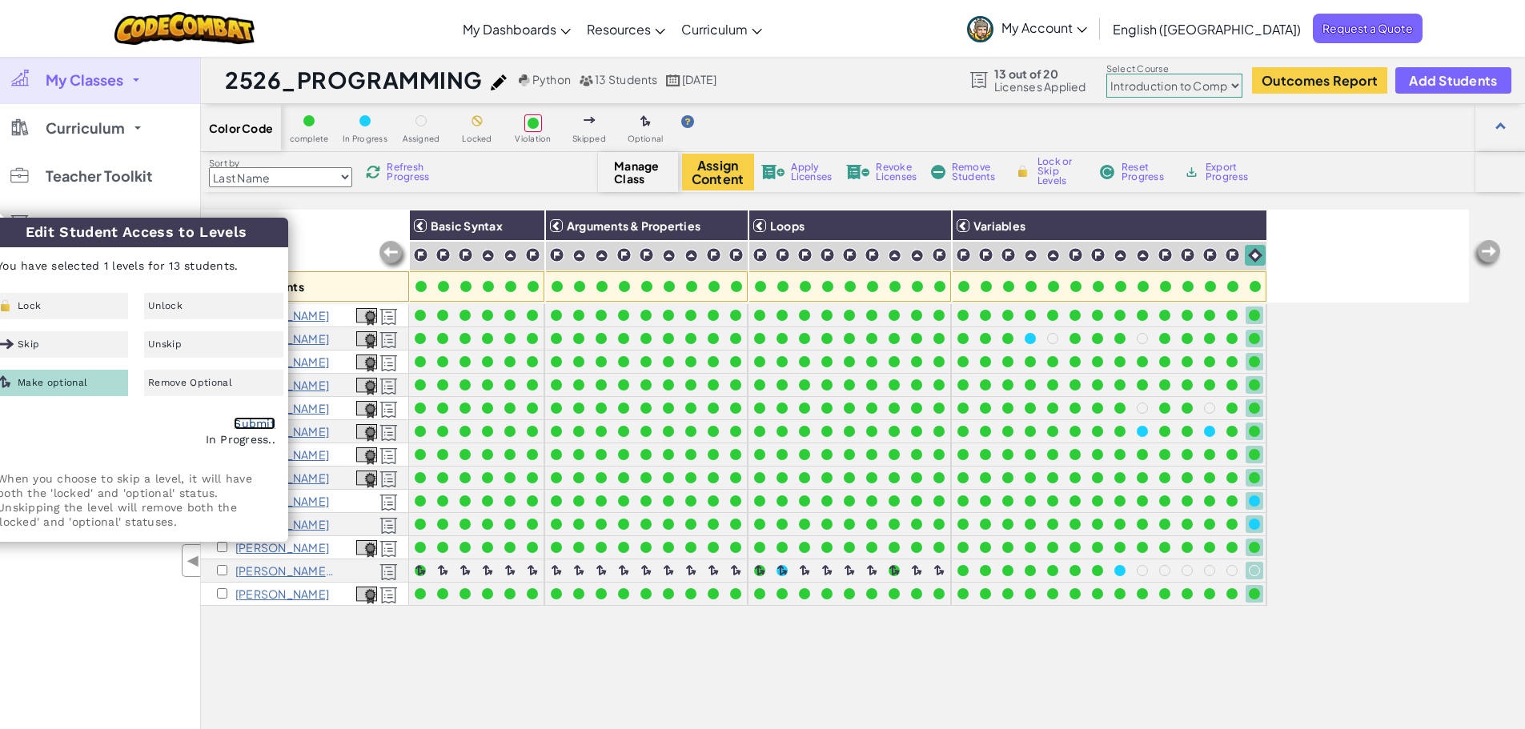
checkbox input "false"
